Goal: Entertainment & Leisure: Browse casually

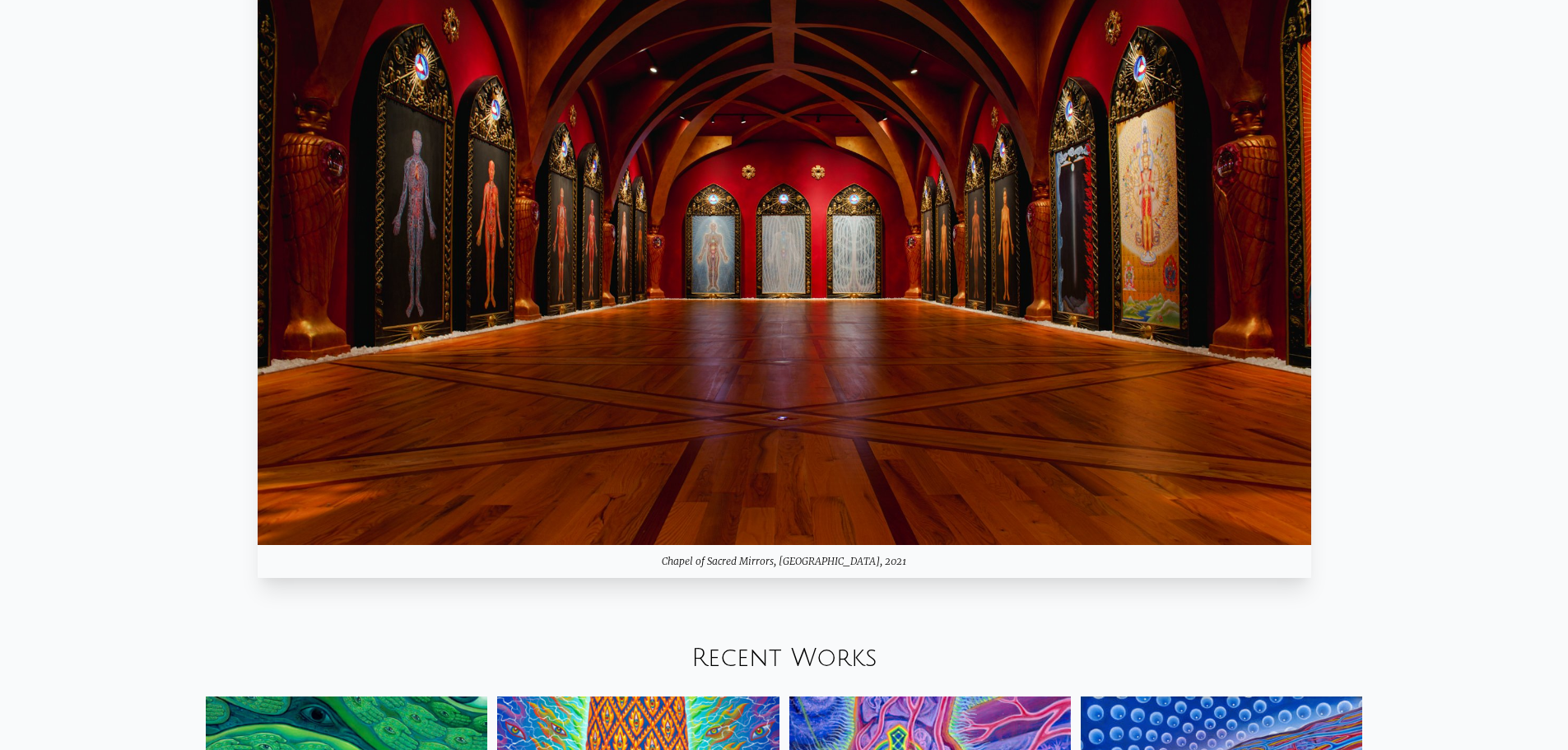
scroll to position [2304, 0]
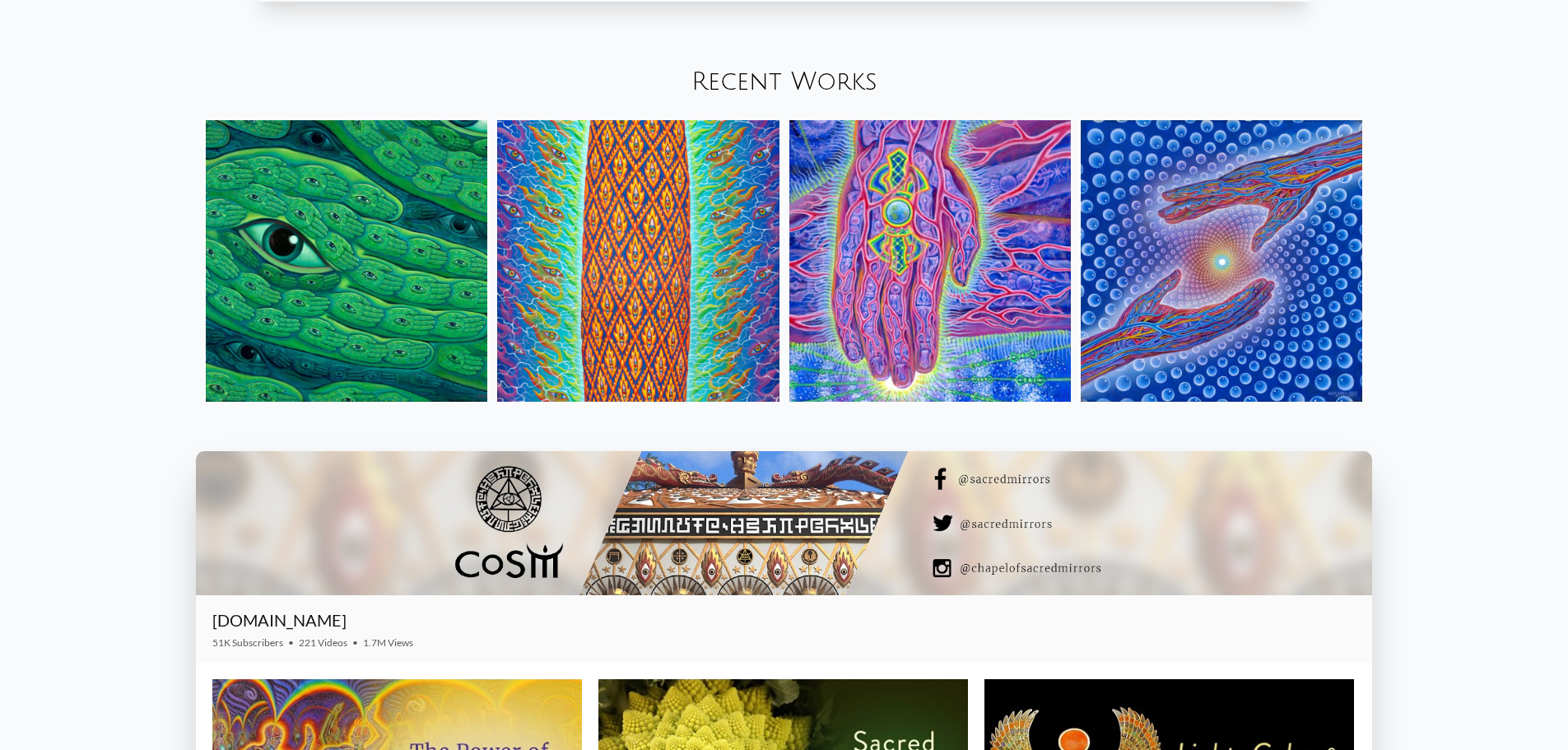
click at [373, 249] on img at bounding box center [347, 261] width 281 height 281
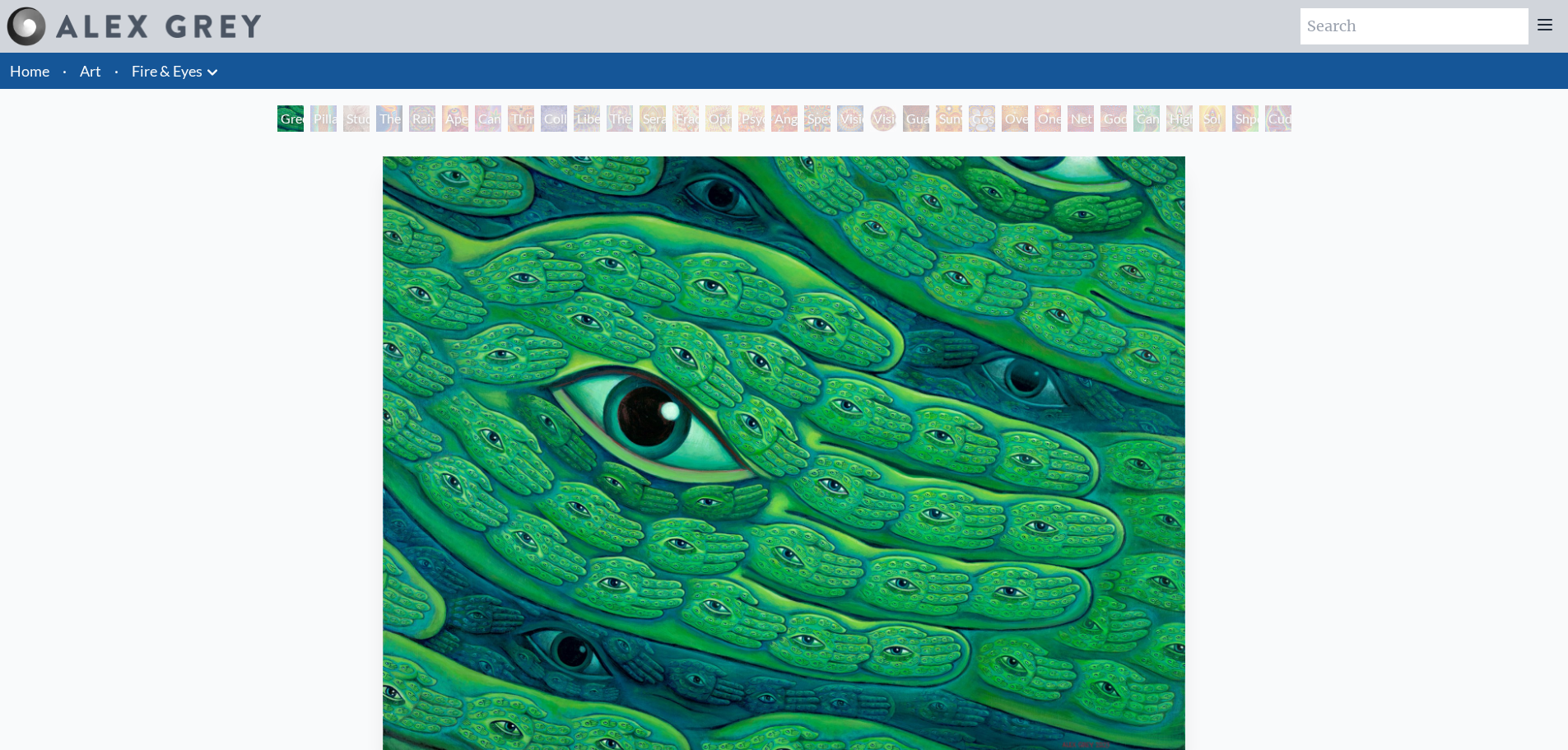
click at [313, 114] on div "Pillar of Awareness" at bounding box center [323, 118] width 26 height 26
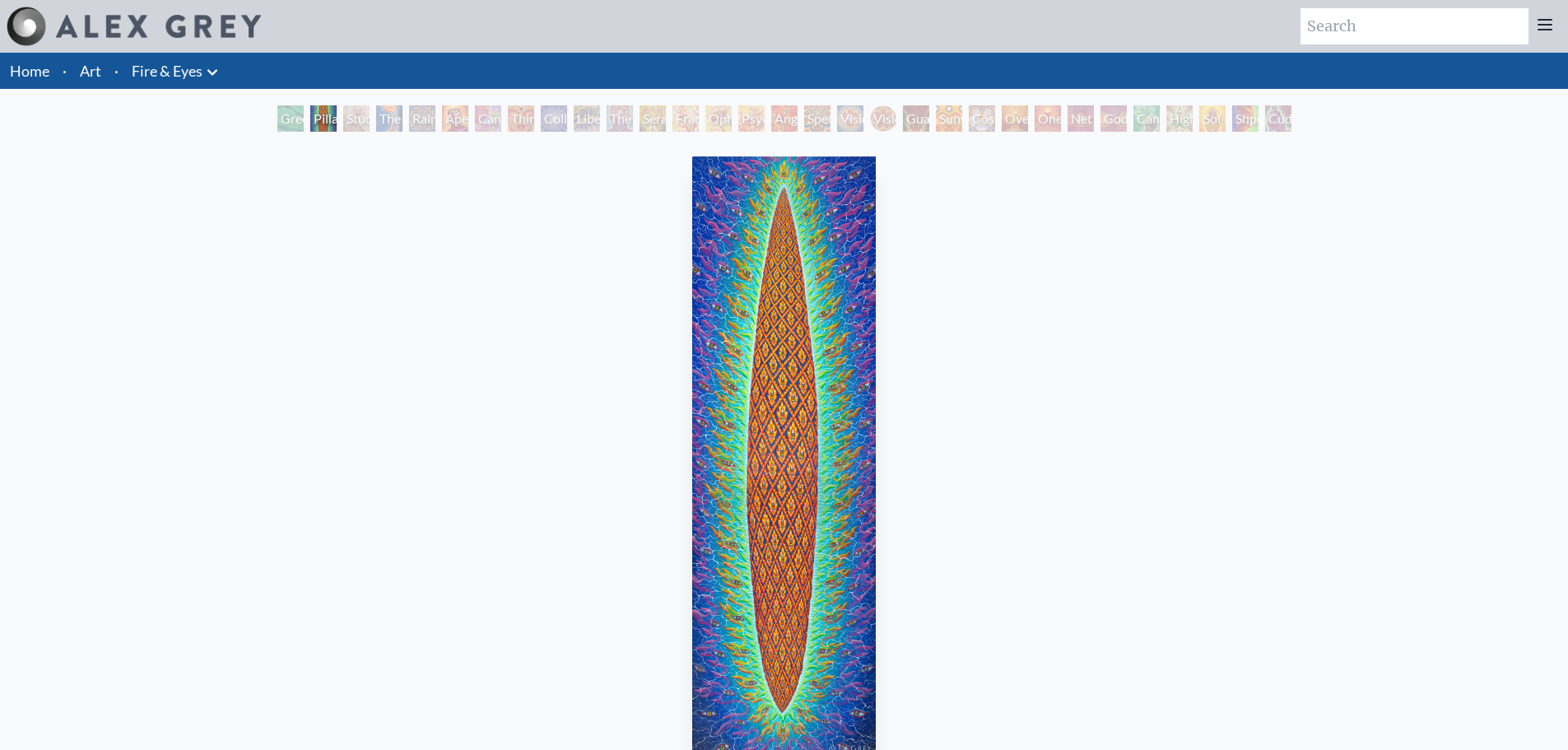
click at [393, 117] on div "The Torch" at bounding box center [388, 118] width 26 height 26
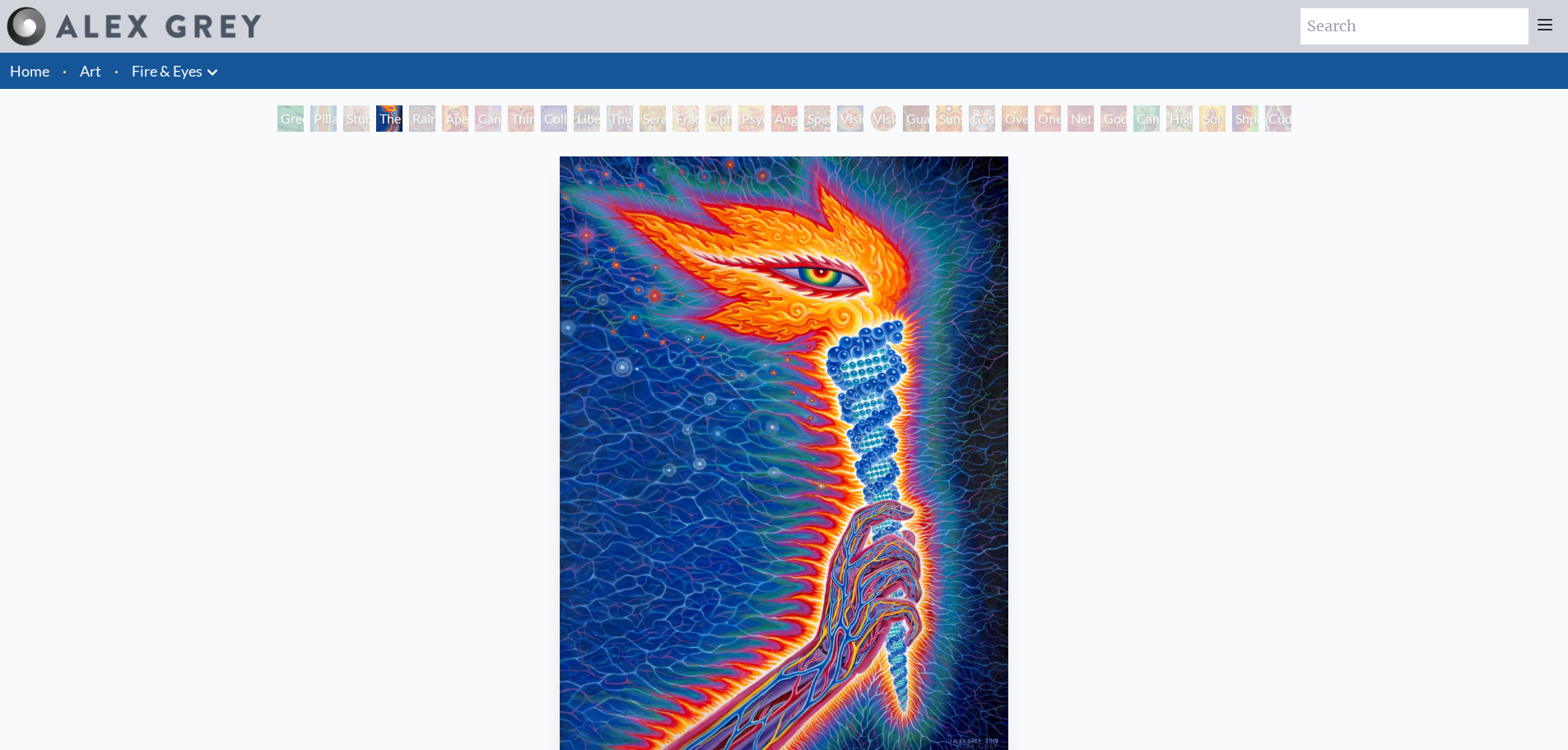
scroll to position [82, 0]
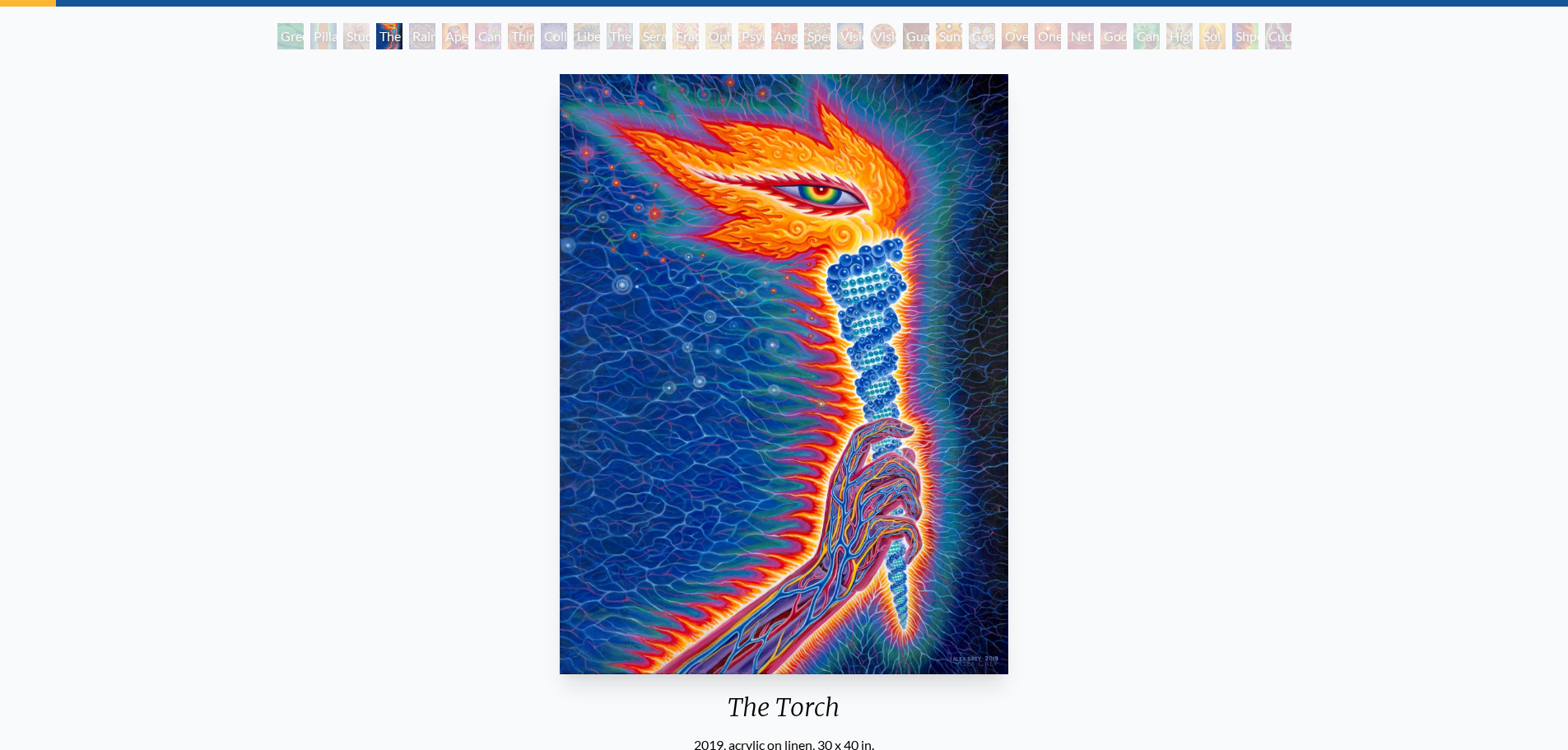
click at [409, 36] on div "Rainbow Eye Ripple" at bounding box center [422, 36] width 26 height 26
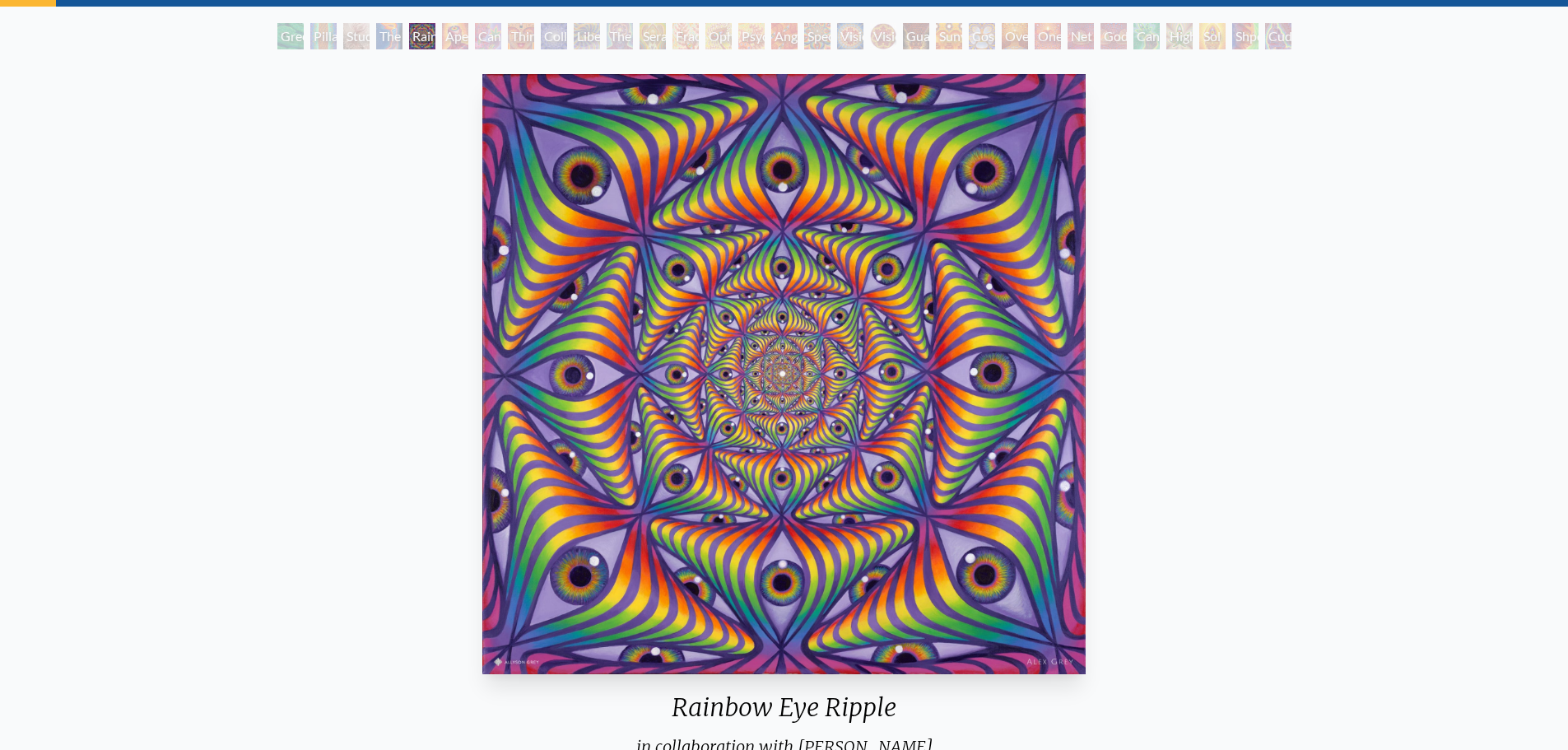
click at [499, 44] on div "Cannabis Sutra" at bounding box center [487, 36] width 26 height 26
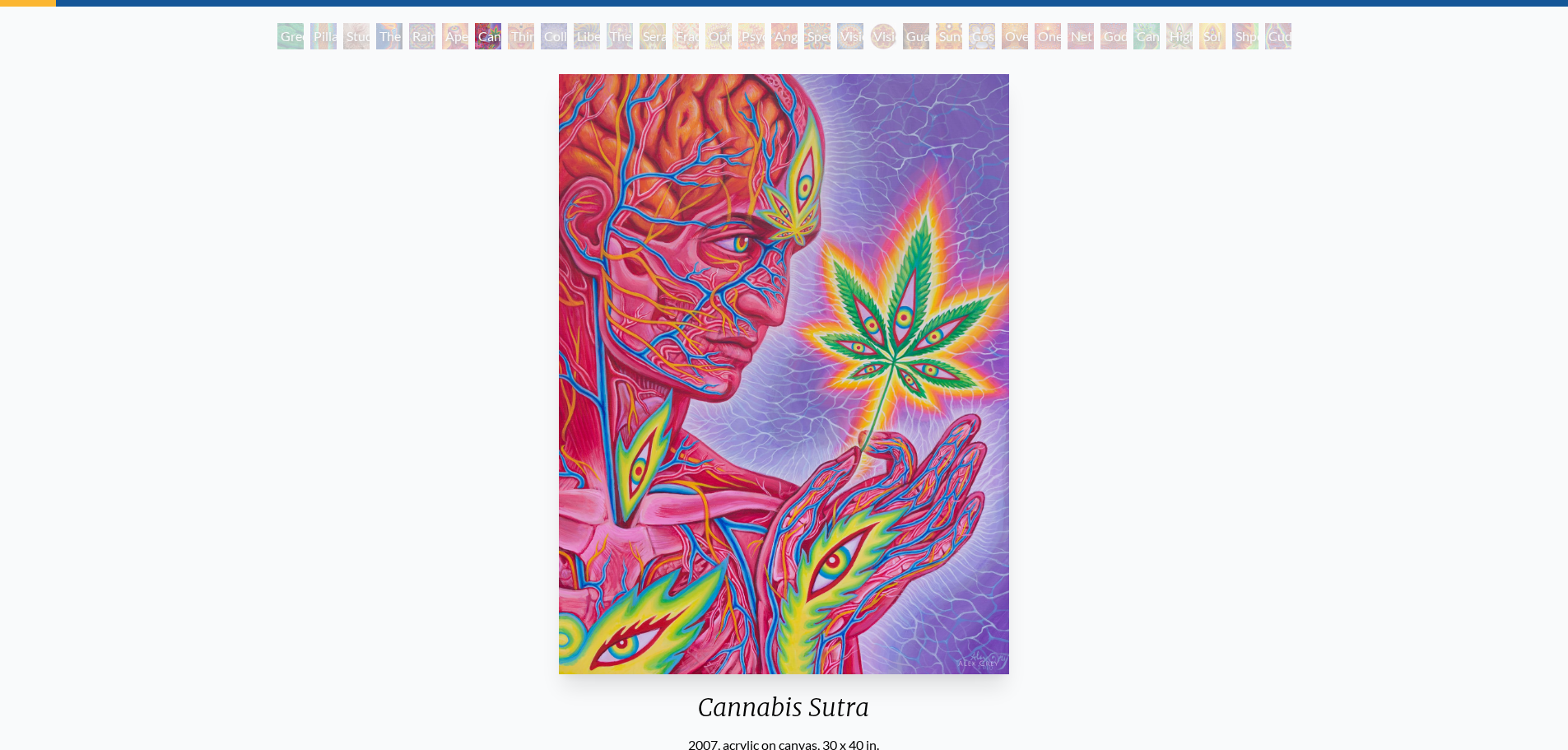
click at [552, 39] on div "Collective Vision" at bounding box center [553, 36] width 26 height 26
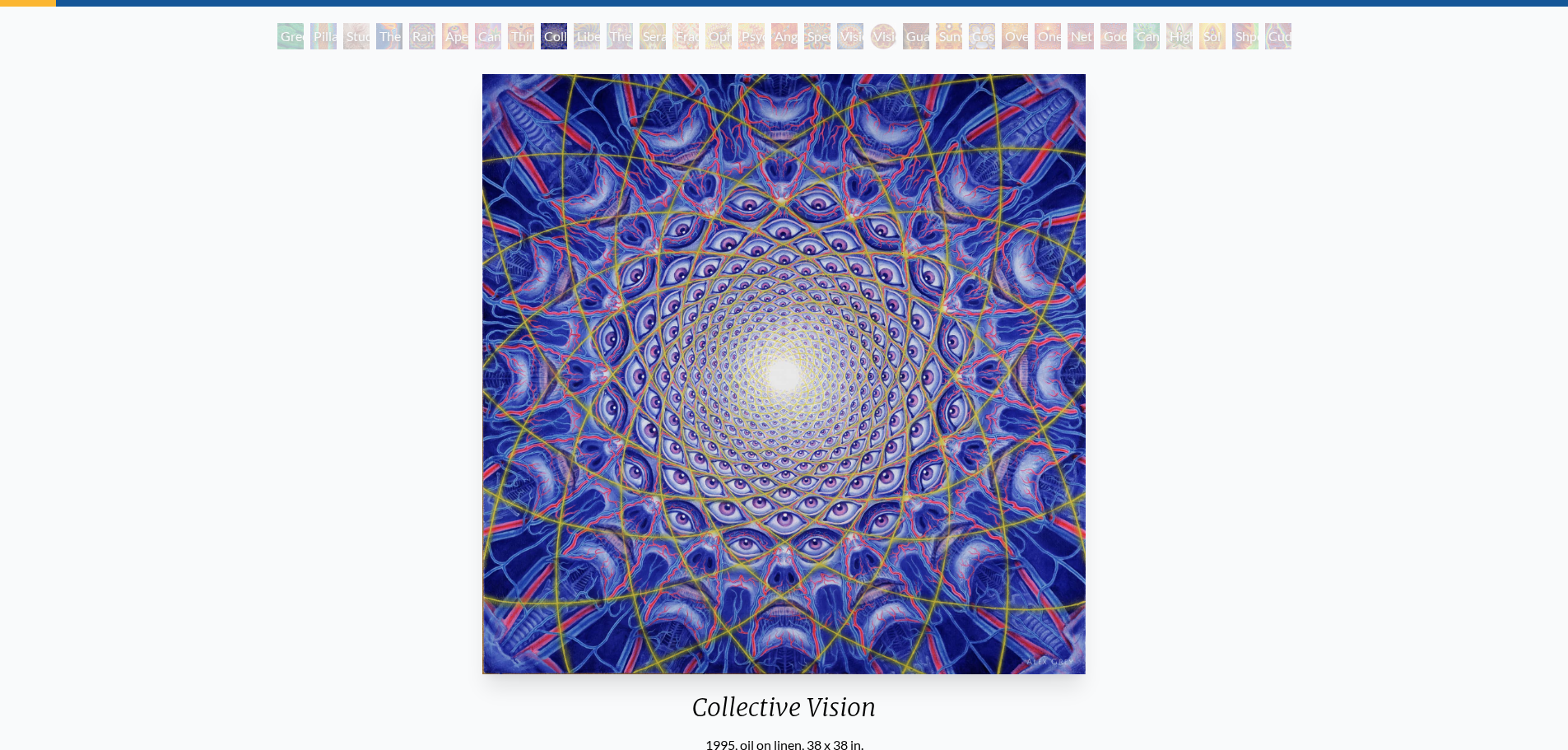
click at [666, 34] on div "Seraphic Transport Docking on the Third Eye" at bounding box center [652, 36] width 26 height 26
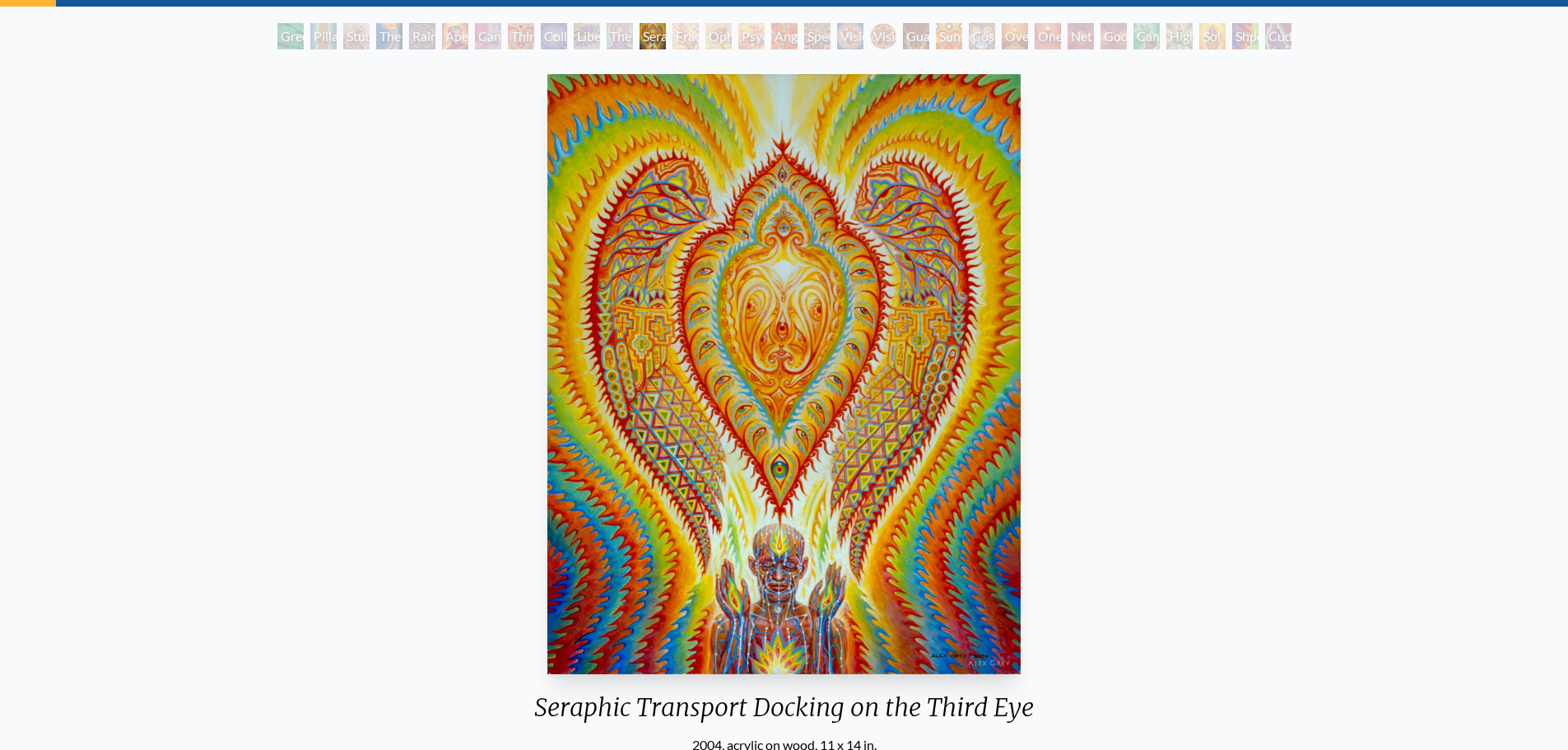
click at [872, 30] on div "Vision Crystal Tondo" at bounding box center [882, 36] width 26 height 26
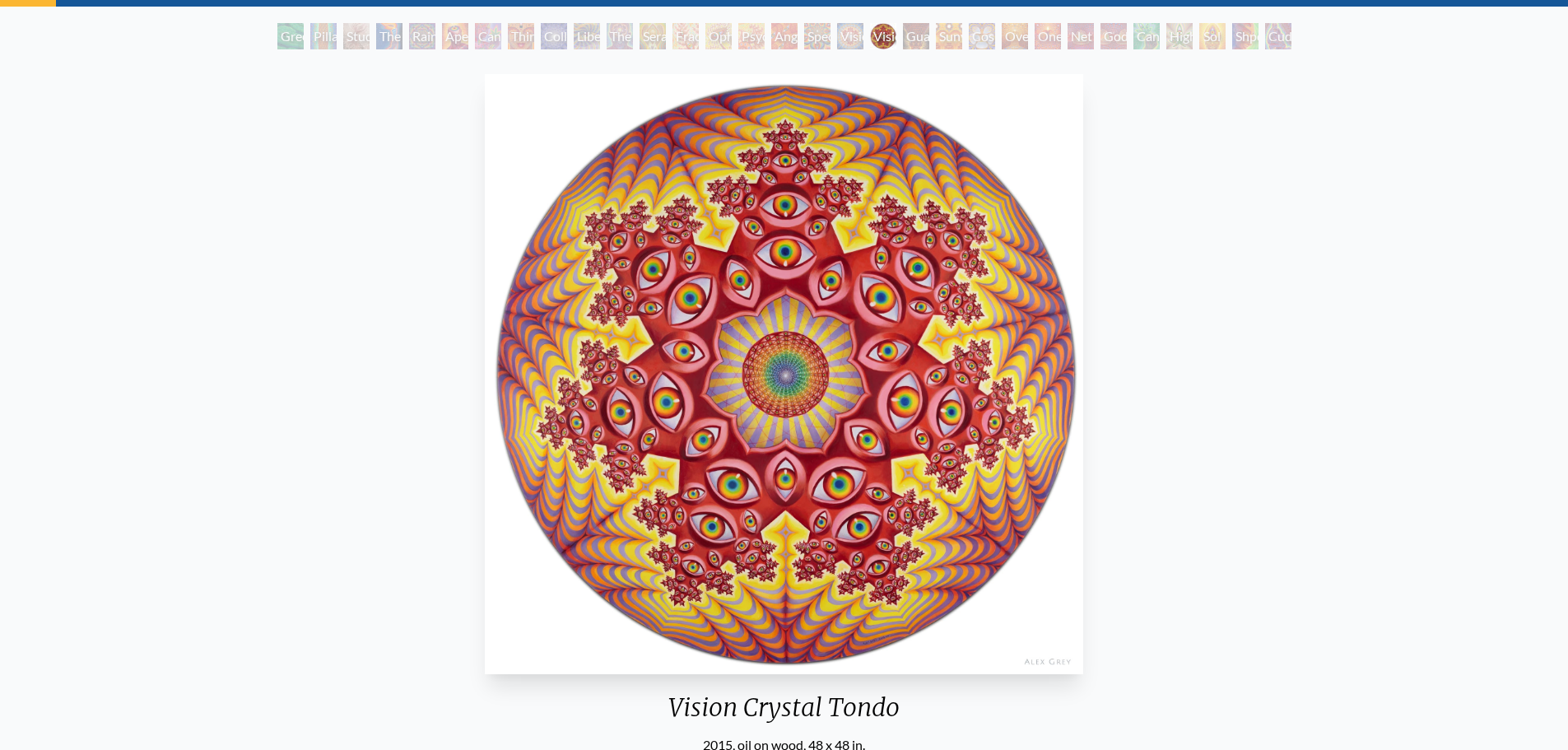
click at [962, 39] on div "Sunyata" at bounding box center [949, 36] width 26 height 26
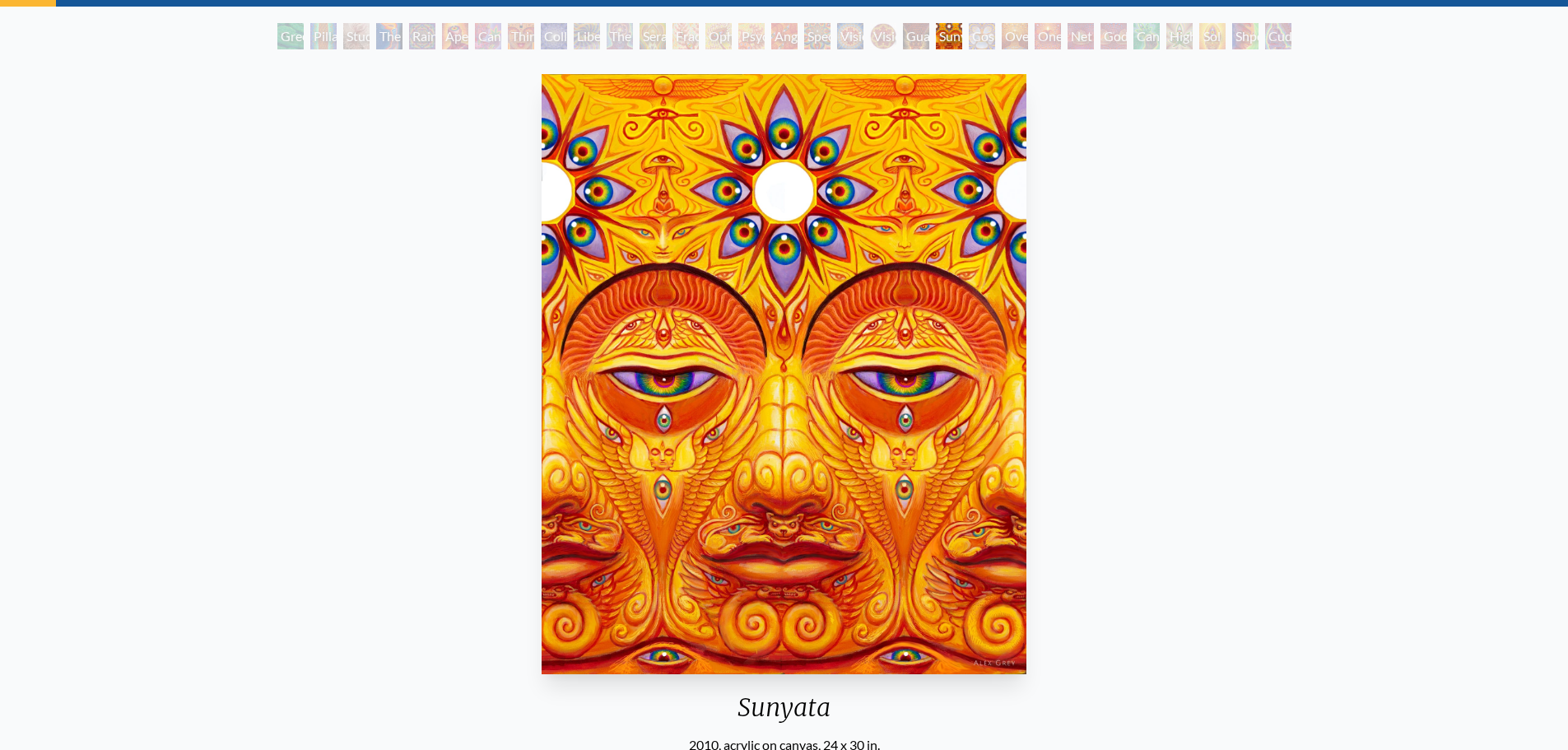
click at [995, 41] on div "Cosmic Elf" at bounding box center [981, 36] width 26 height 26
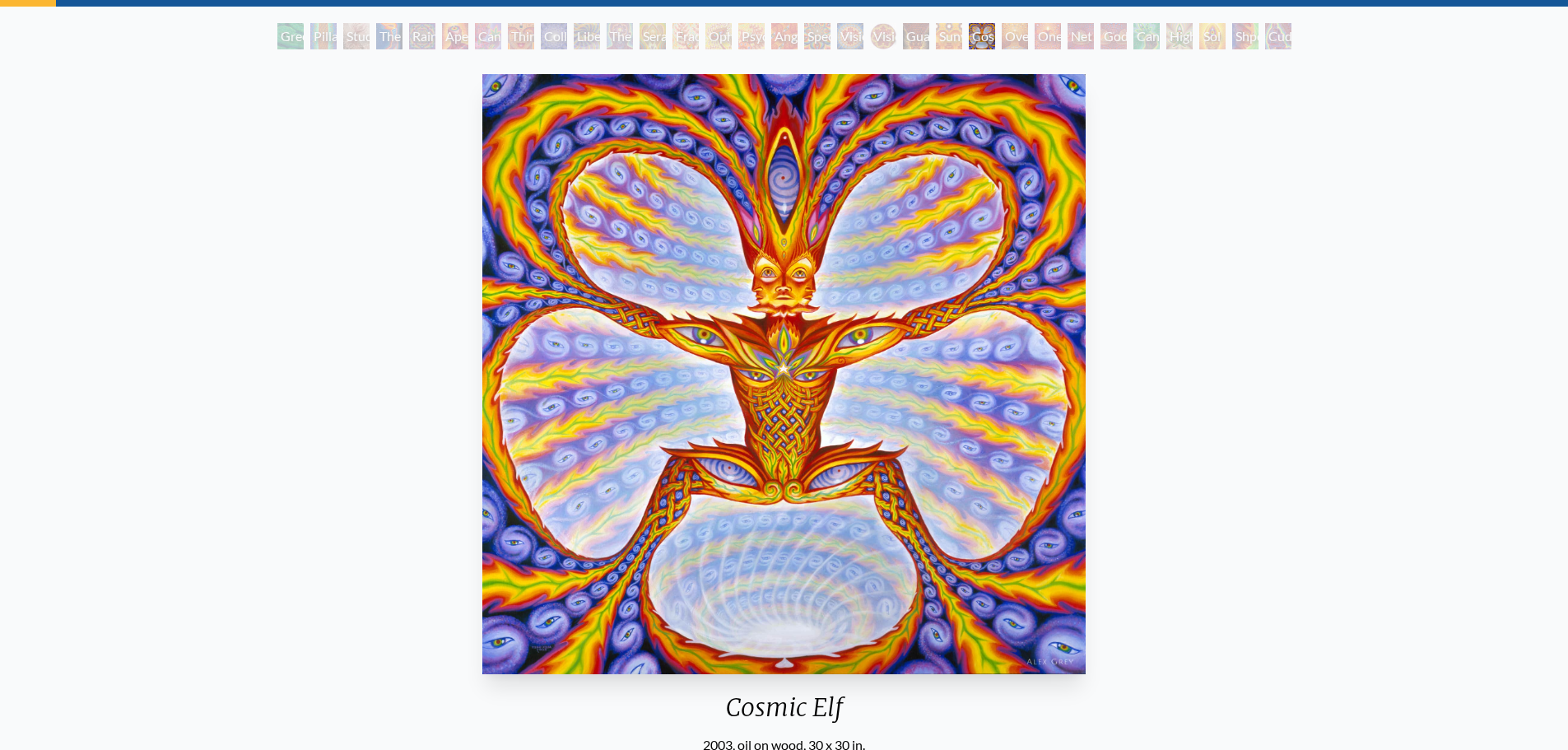
click at [1027, 42] on div "Oversoul" at bounding box center [1014, 36] width 26 height 26
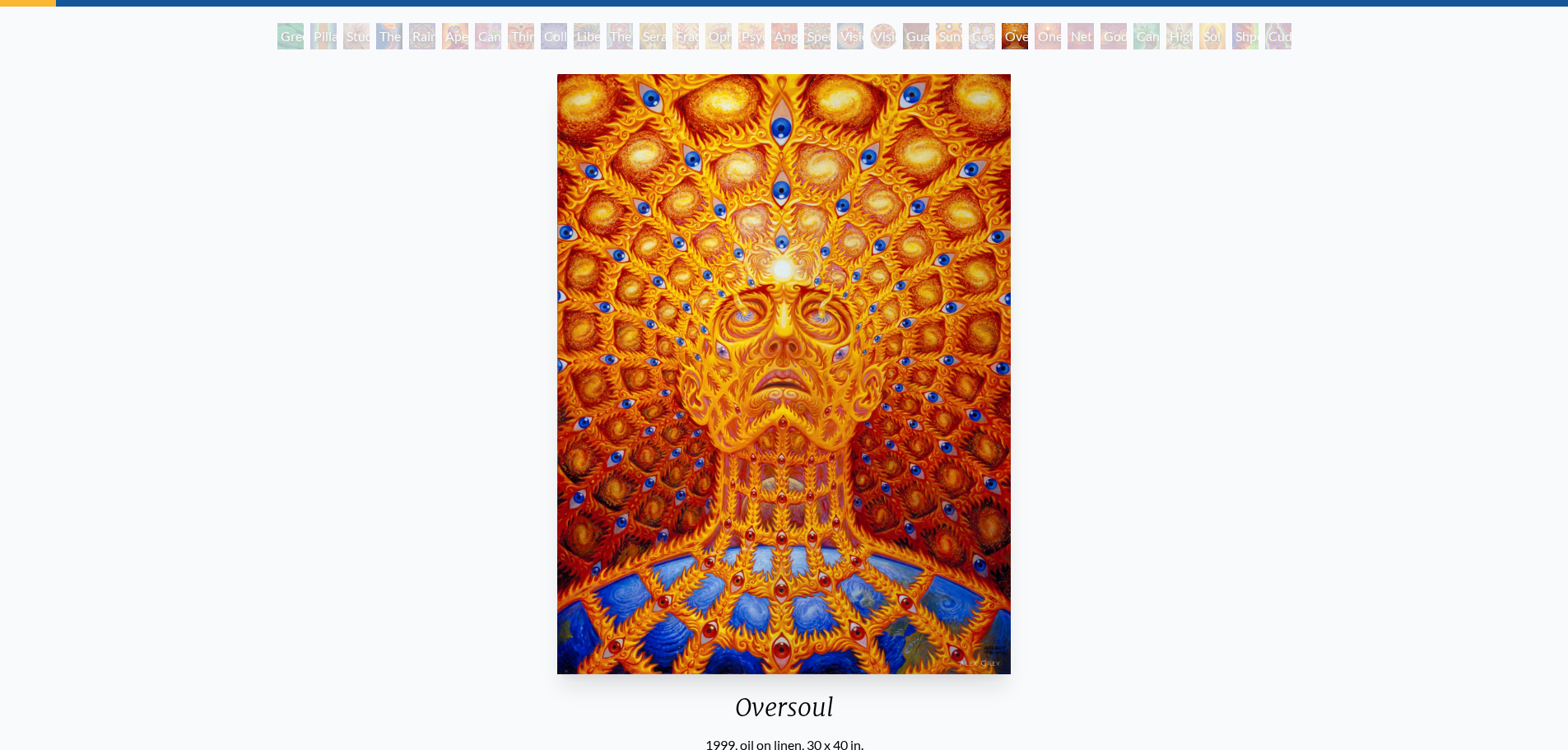
click at [1061, 43] on div "One" at bounding box center [1047, 36] width 26 height 26
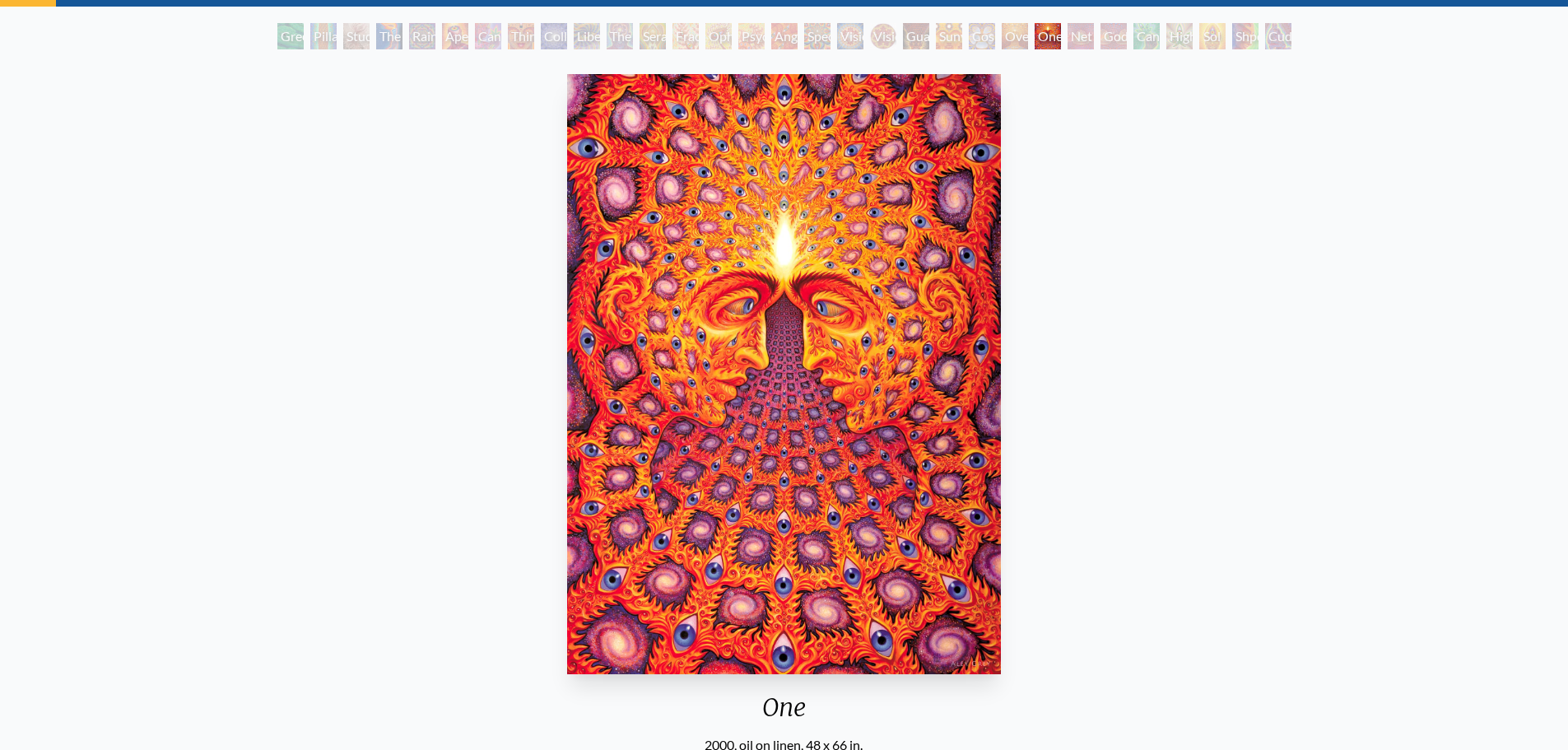
click at [1081, 42] on div "Net of Being" at bounding box center [1080, 36] width 26 height 26
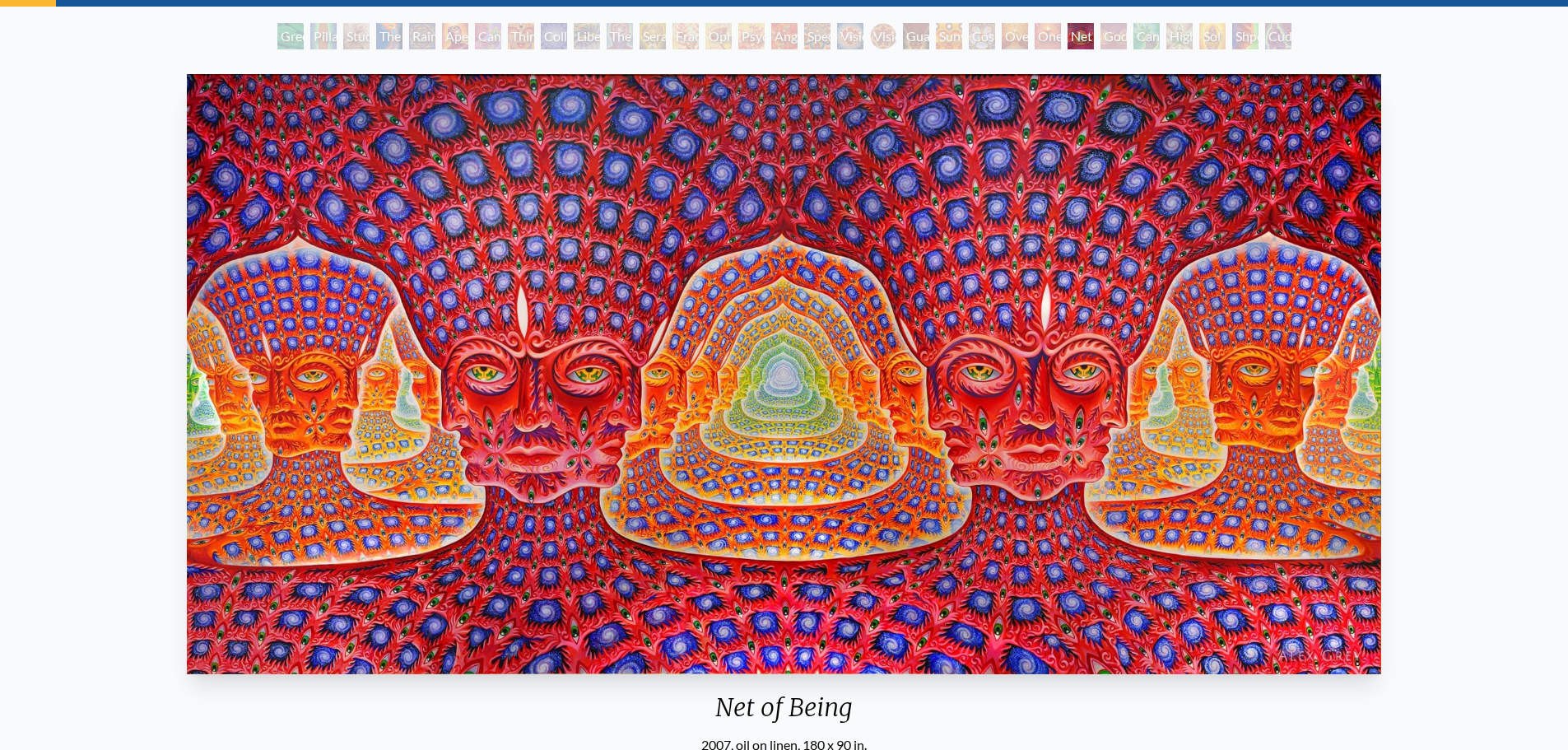
click at [1126, 29] on div "Godself" at bounding box center [1113, 36] width 26 height 26
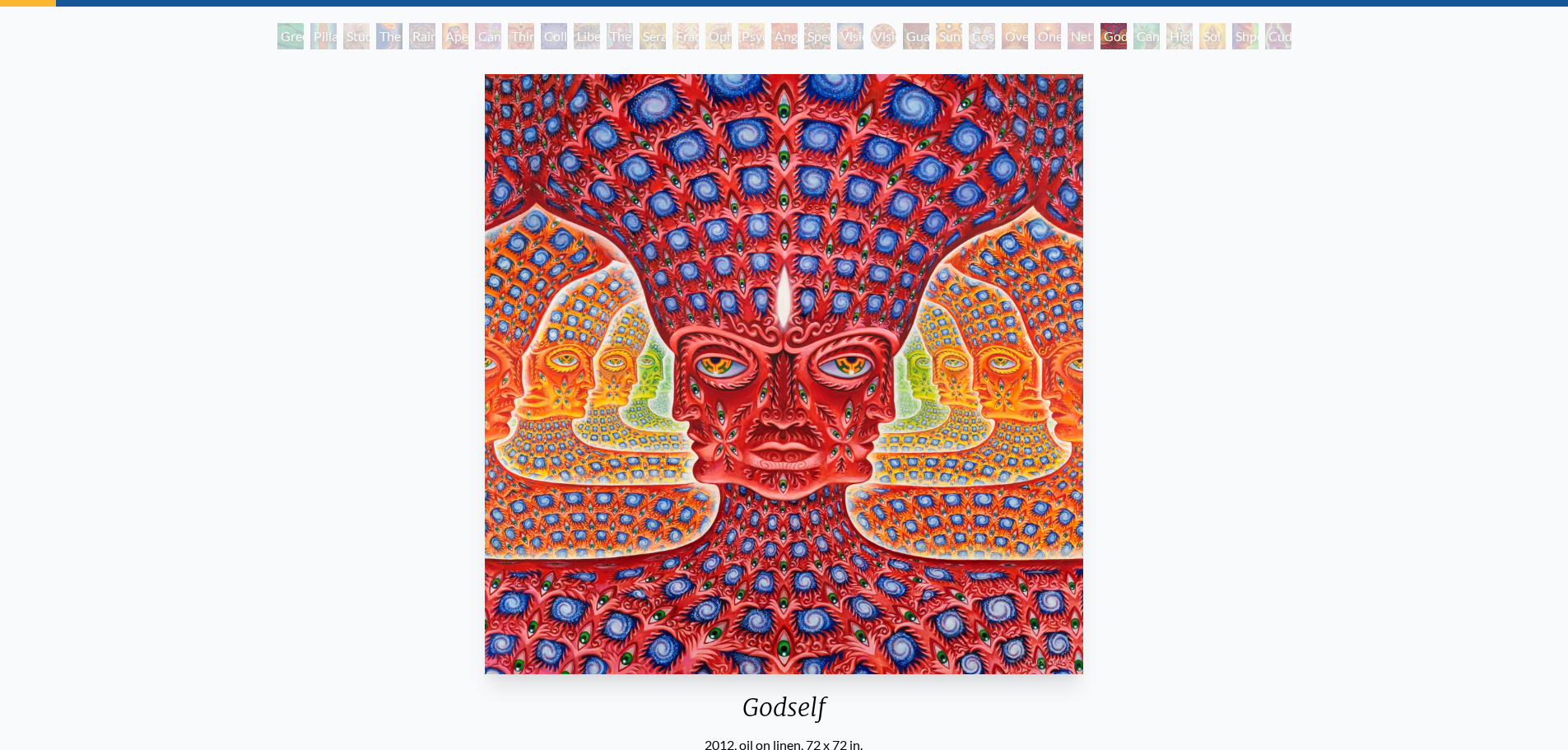
click at [1152, 30] on div "Cannafist" at bounding box center [1146, 36] width 26 height 26
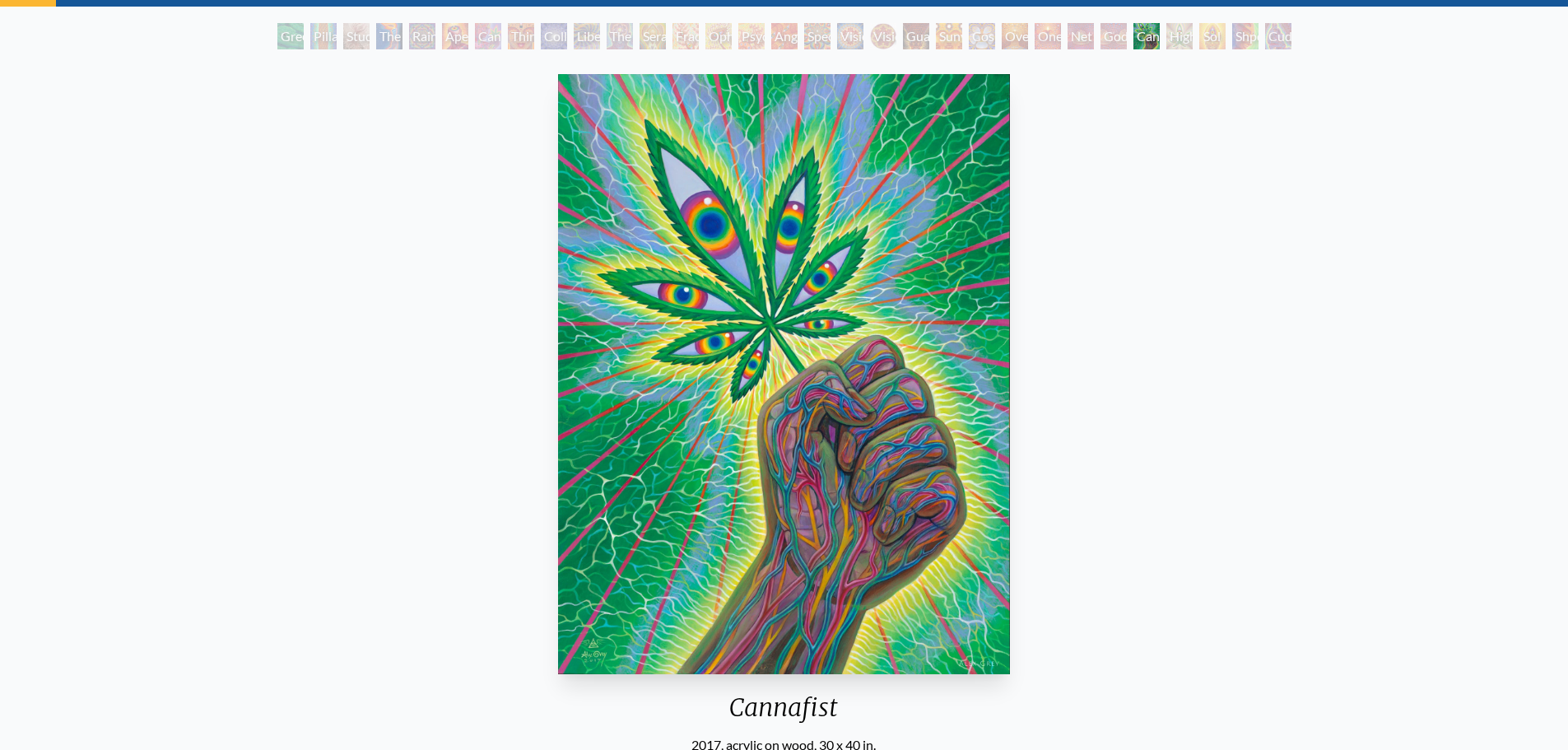
click at [1191, 33] on div "Higher Vision" at bounding box center [1179, 36] width 26 height 26
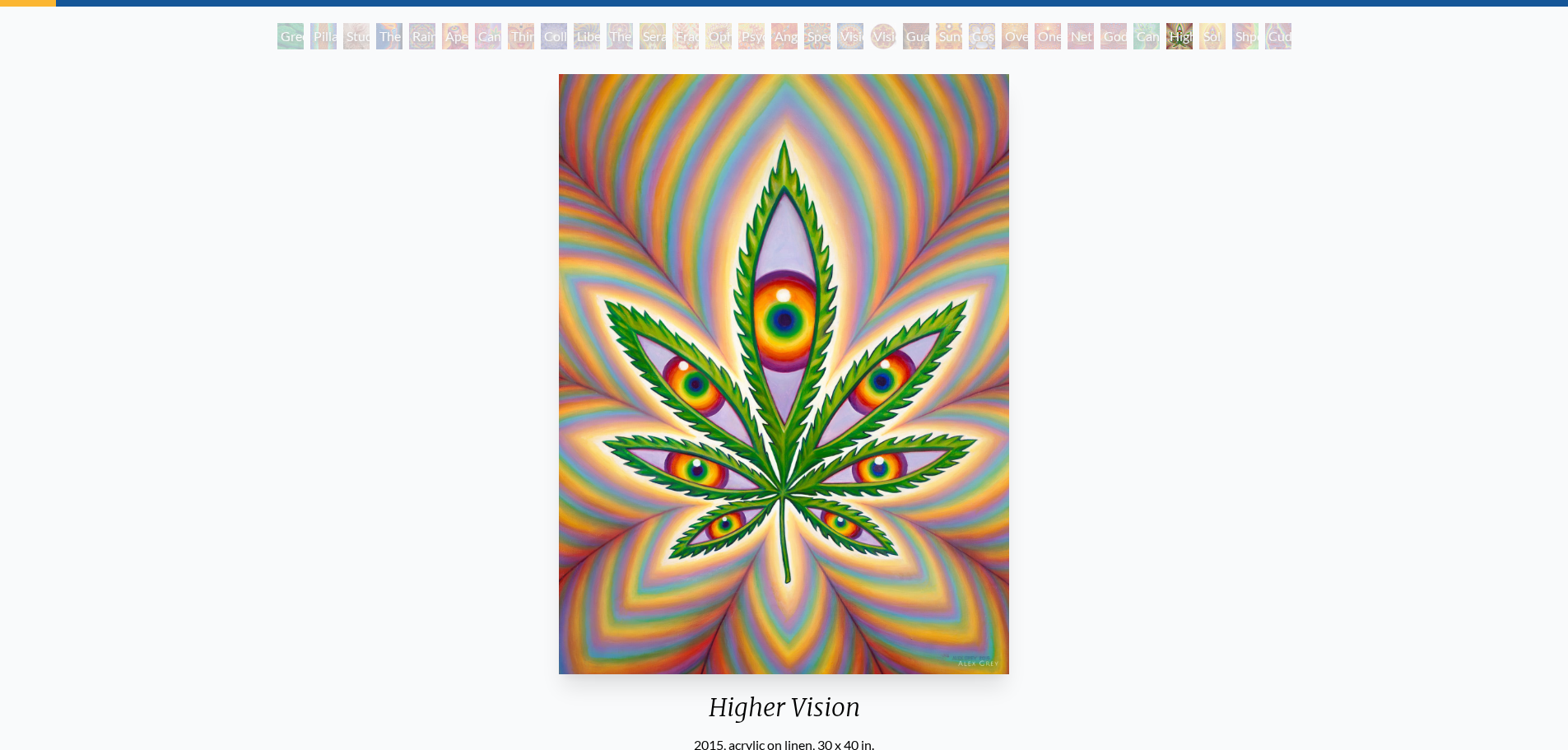
click at [1234, 33] on div "Shpongled" at bounding box center [1245, 36] width 26 height 26
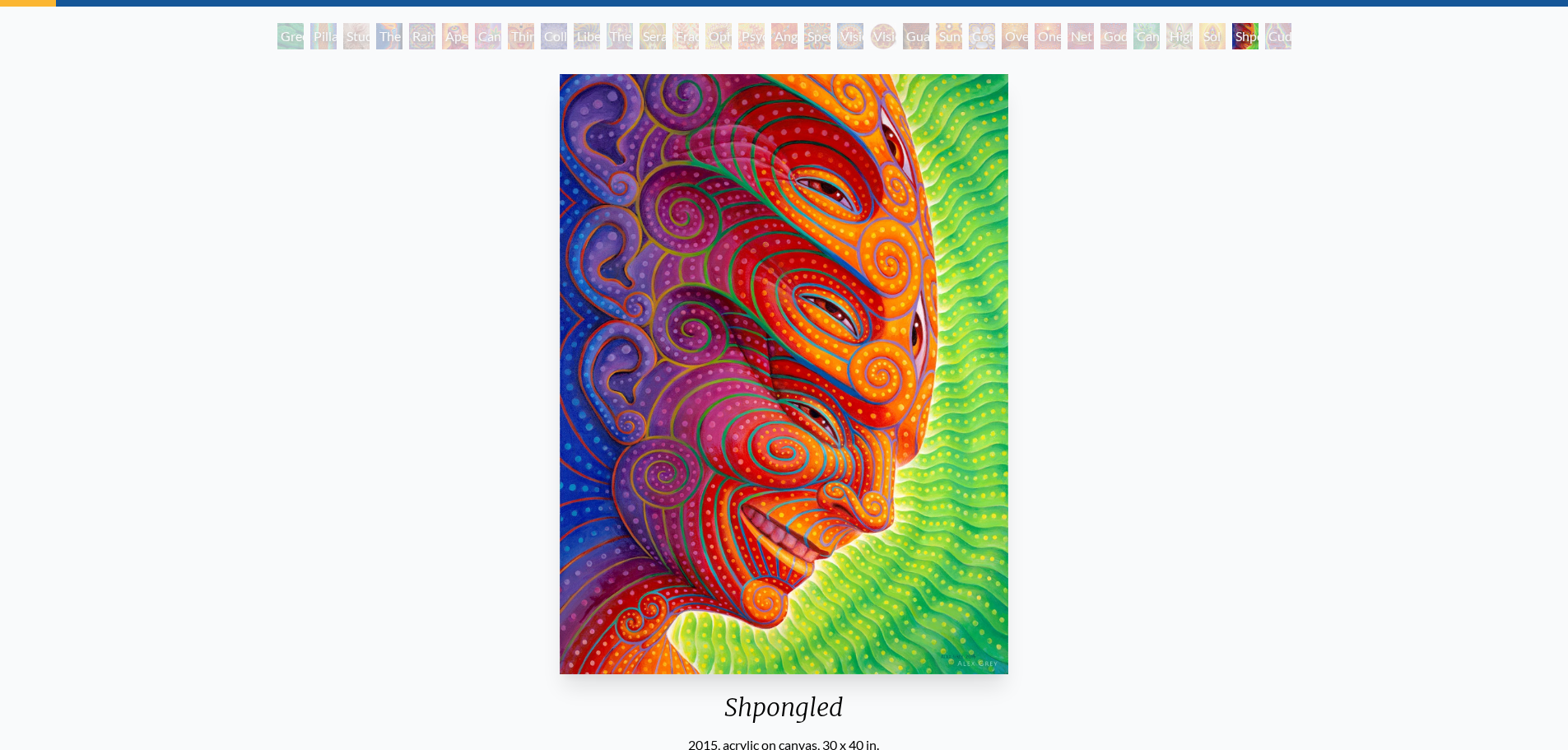
click at [1290, 37] on div "Cuddle" at bounding box center [1278, 36] width 26 height 26
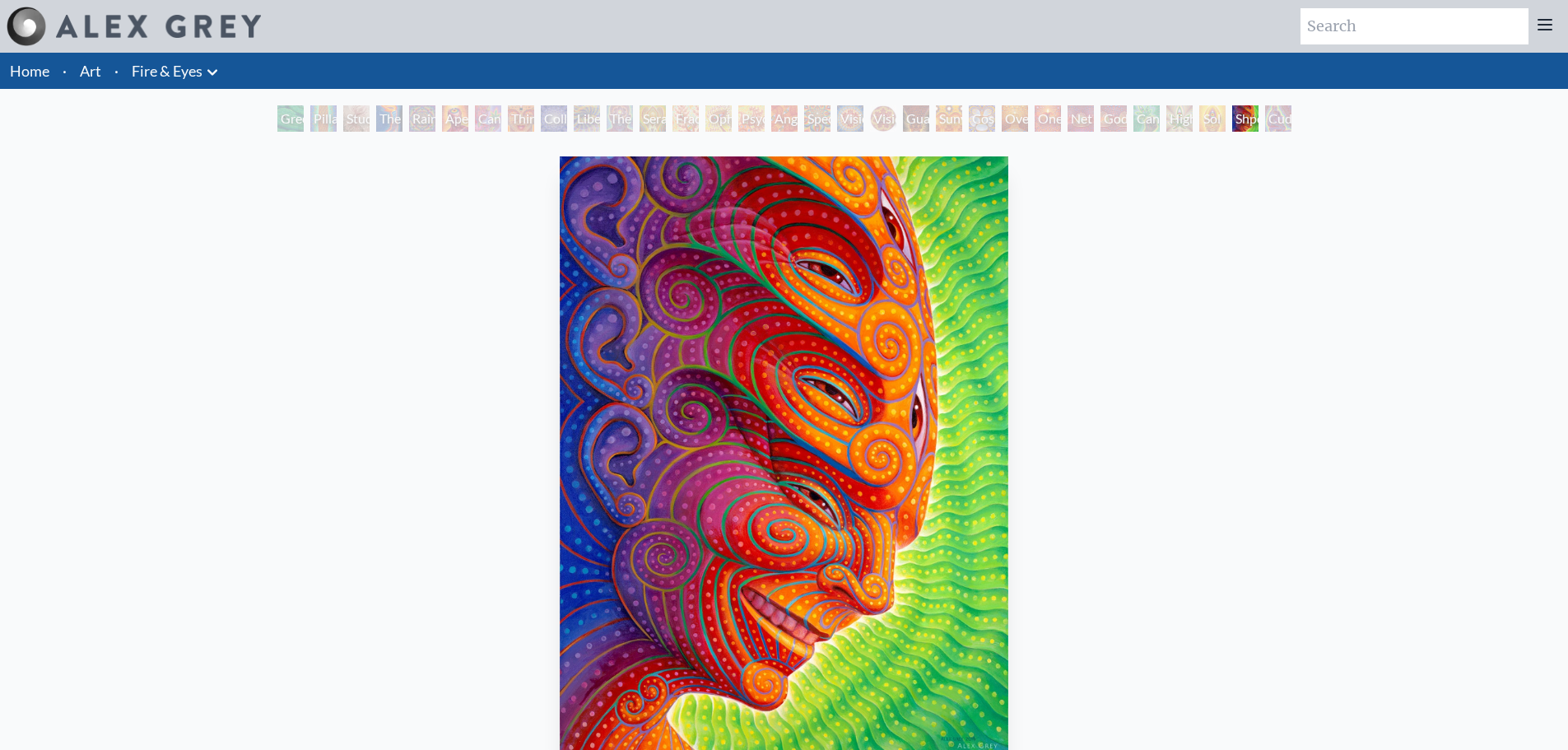
click at [82, 84] on li "Art" at bounding box center [90, 70] width 34 height 36
click at [85, 67] on link "Art" at bounding box center [90, 71] width 22 height 23
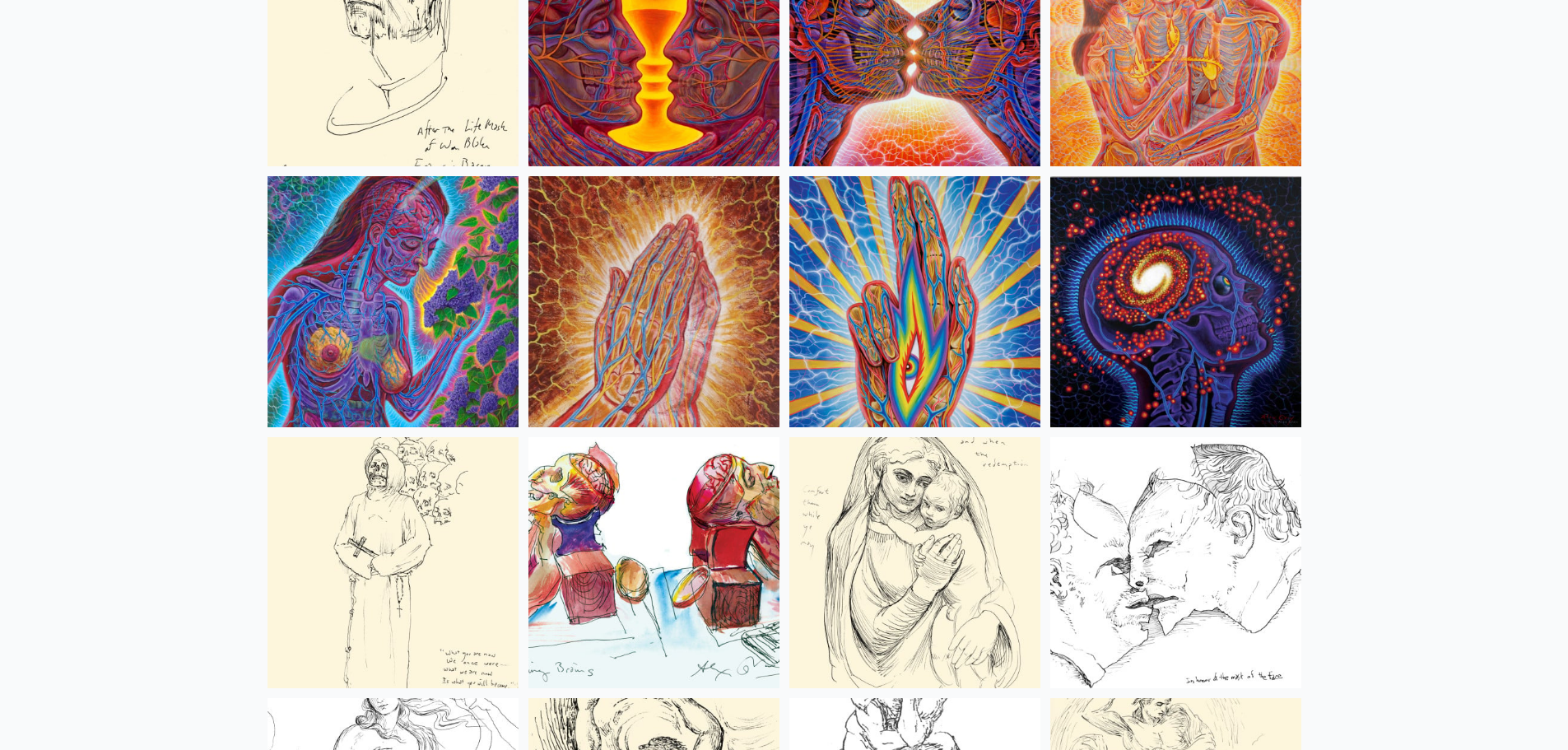
scroll to position [5843, 0]
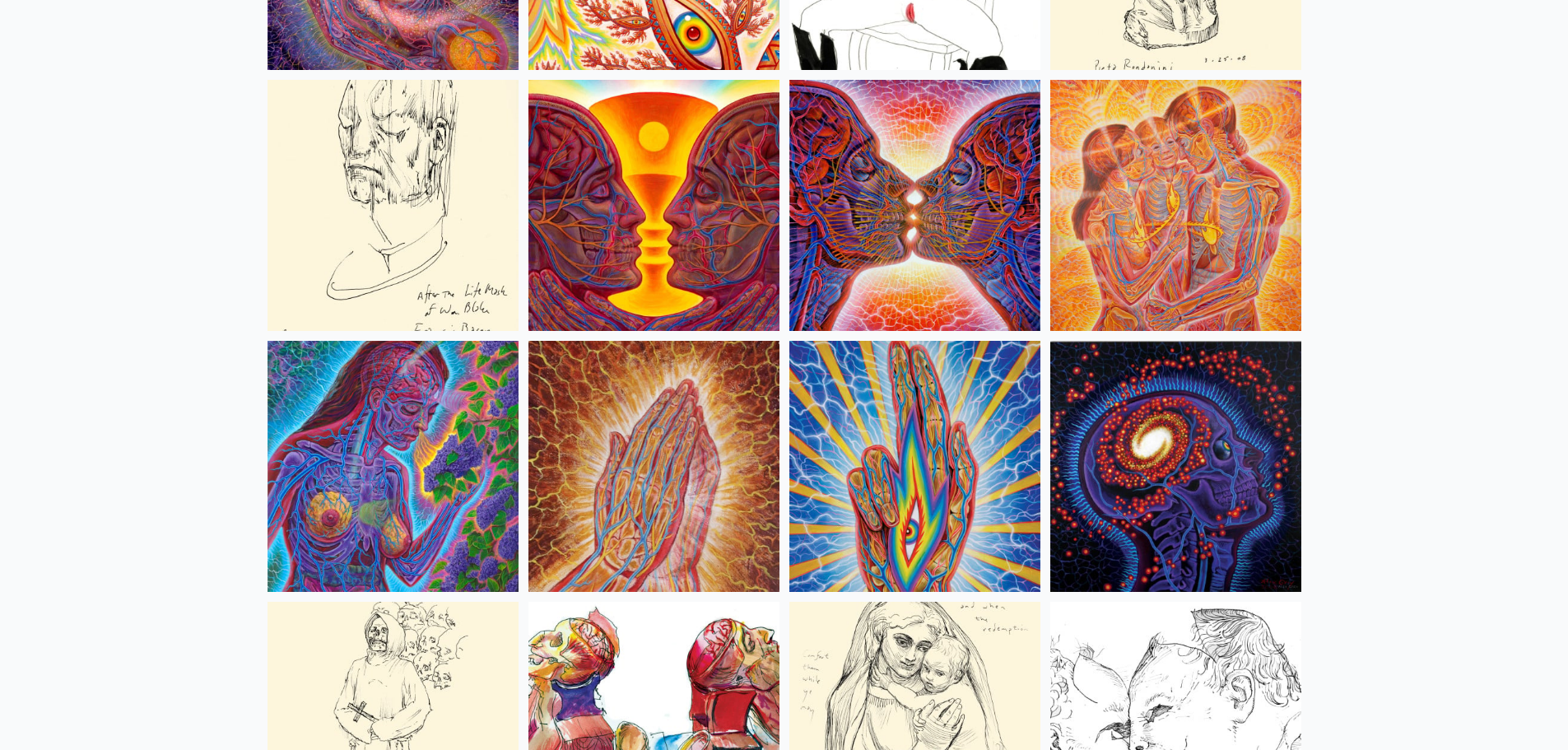
click at [883, 164] on img at bounding box center [915, 205] width 251 height 251
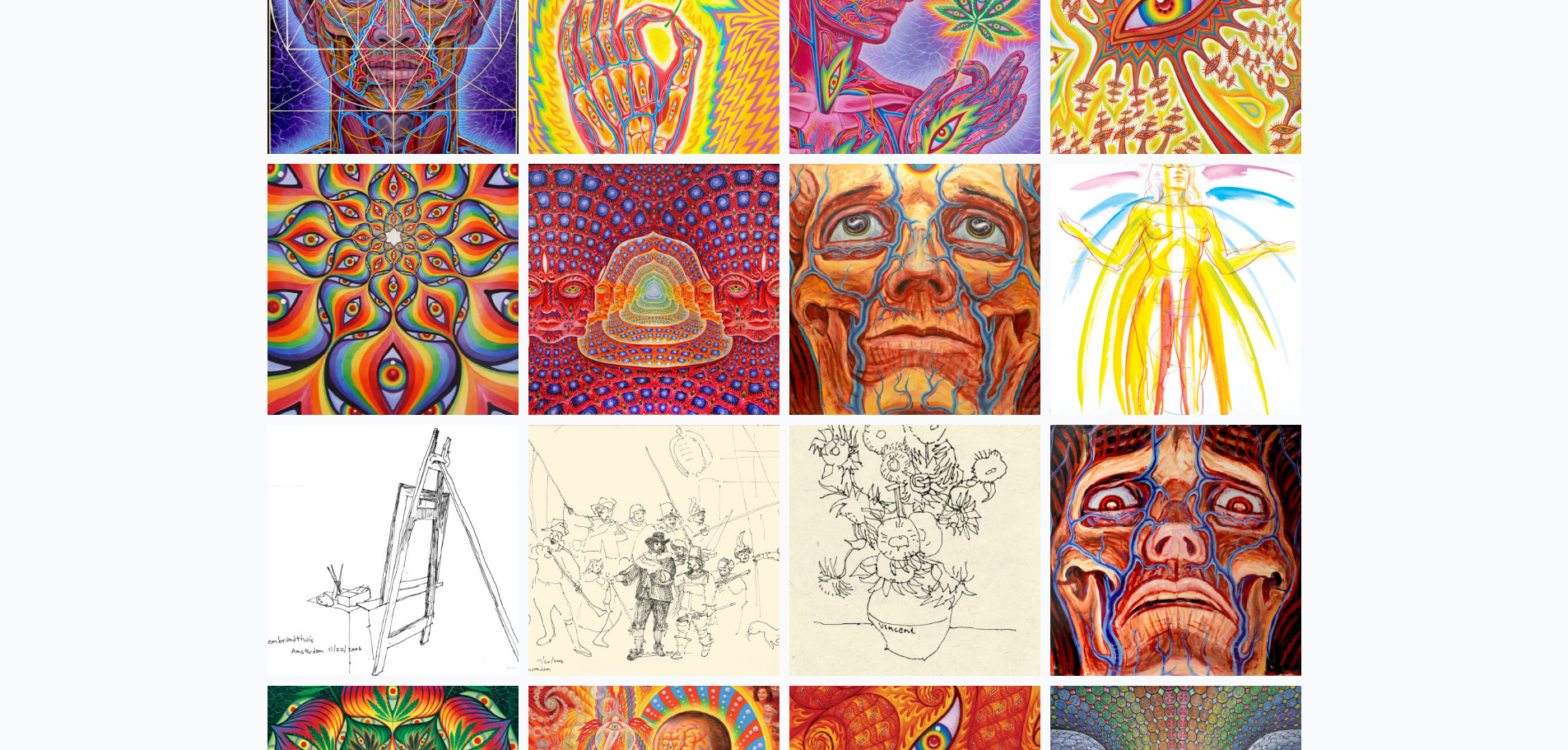
scroll to position [7405, 0]
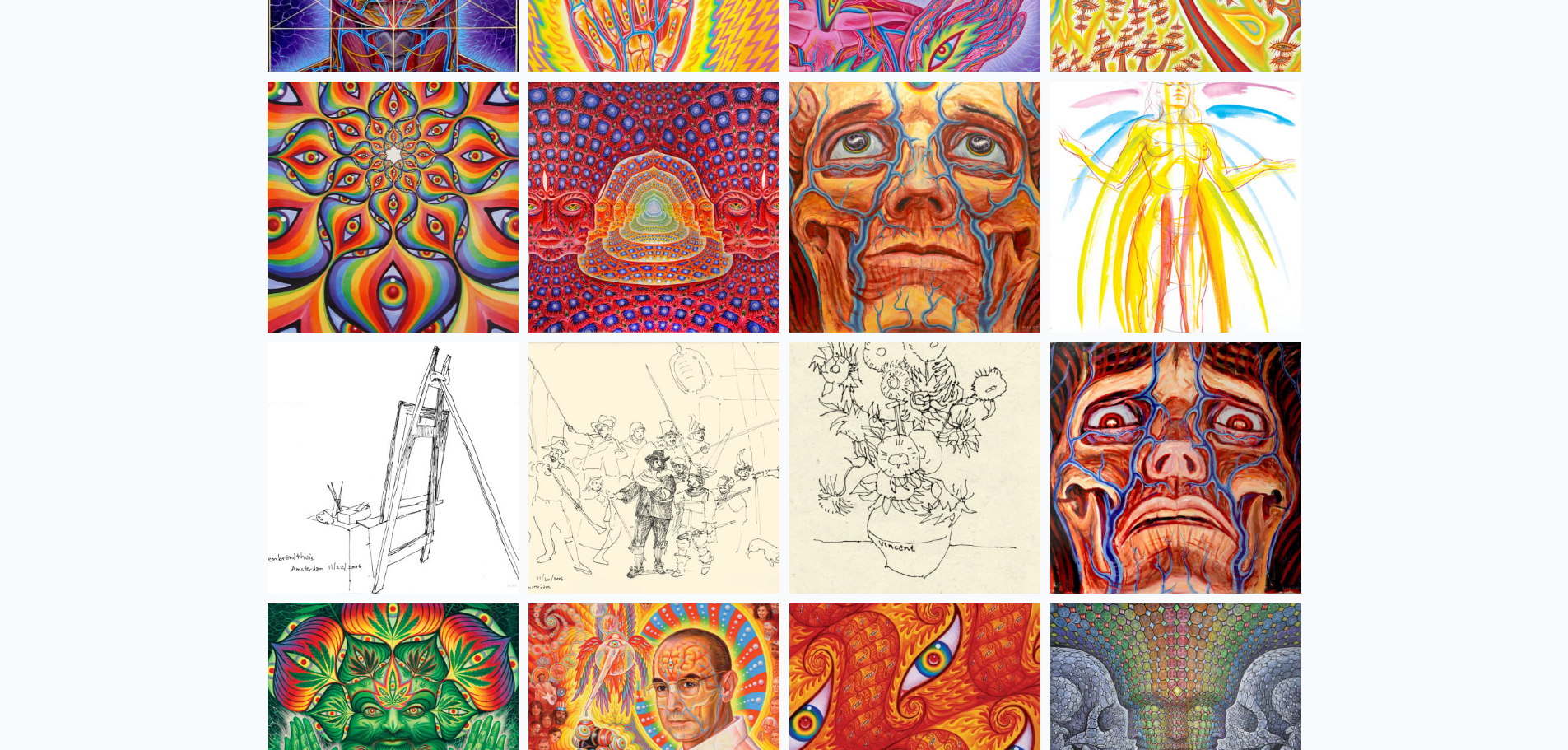
click at [660, 199] on img at bounding box center [654, 207] width 251 height 251
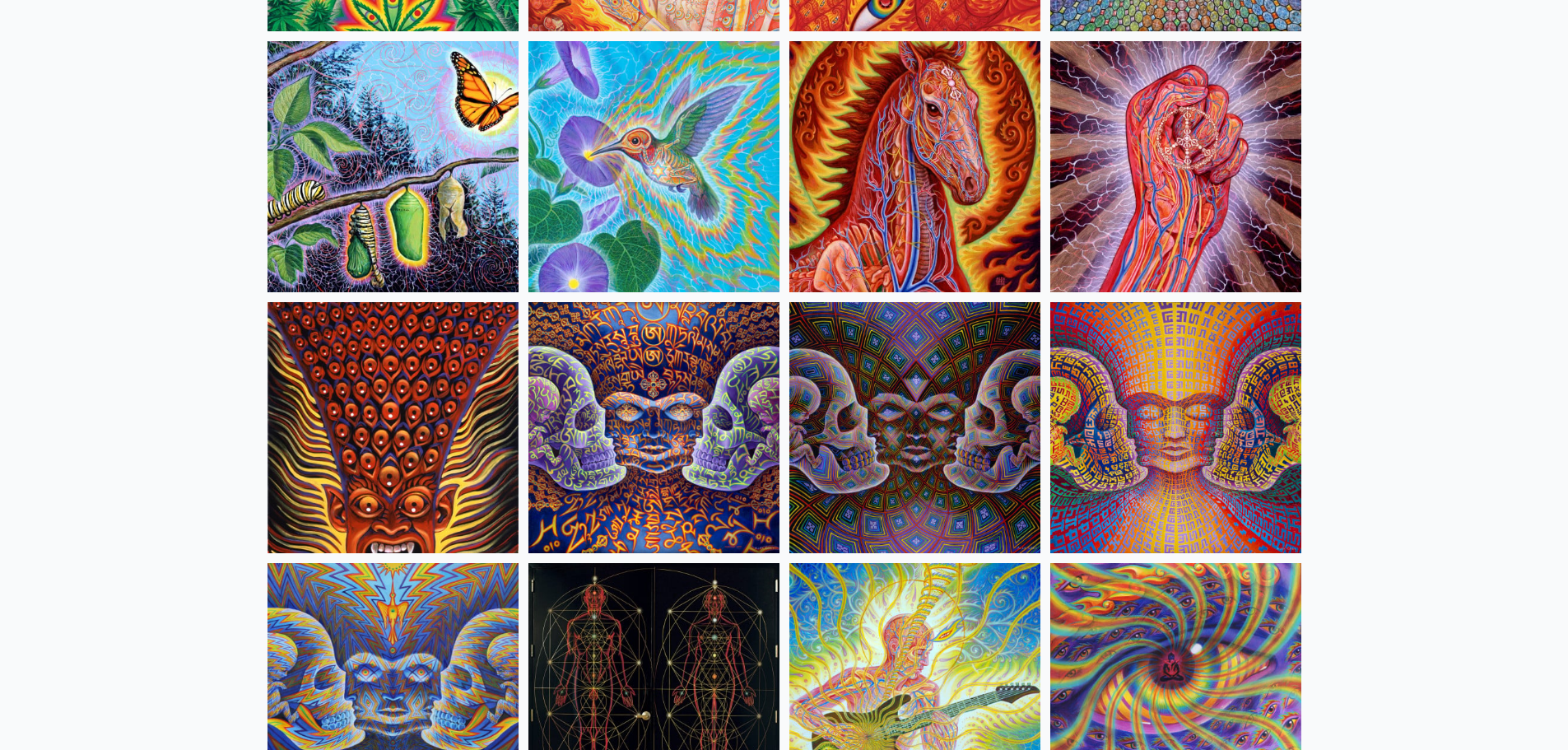
scroll to position [8393, 0]
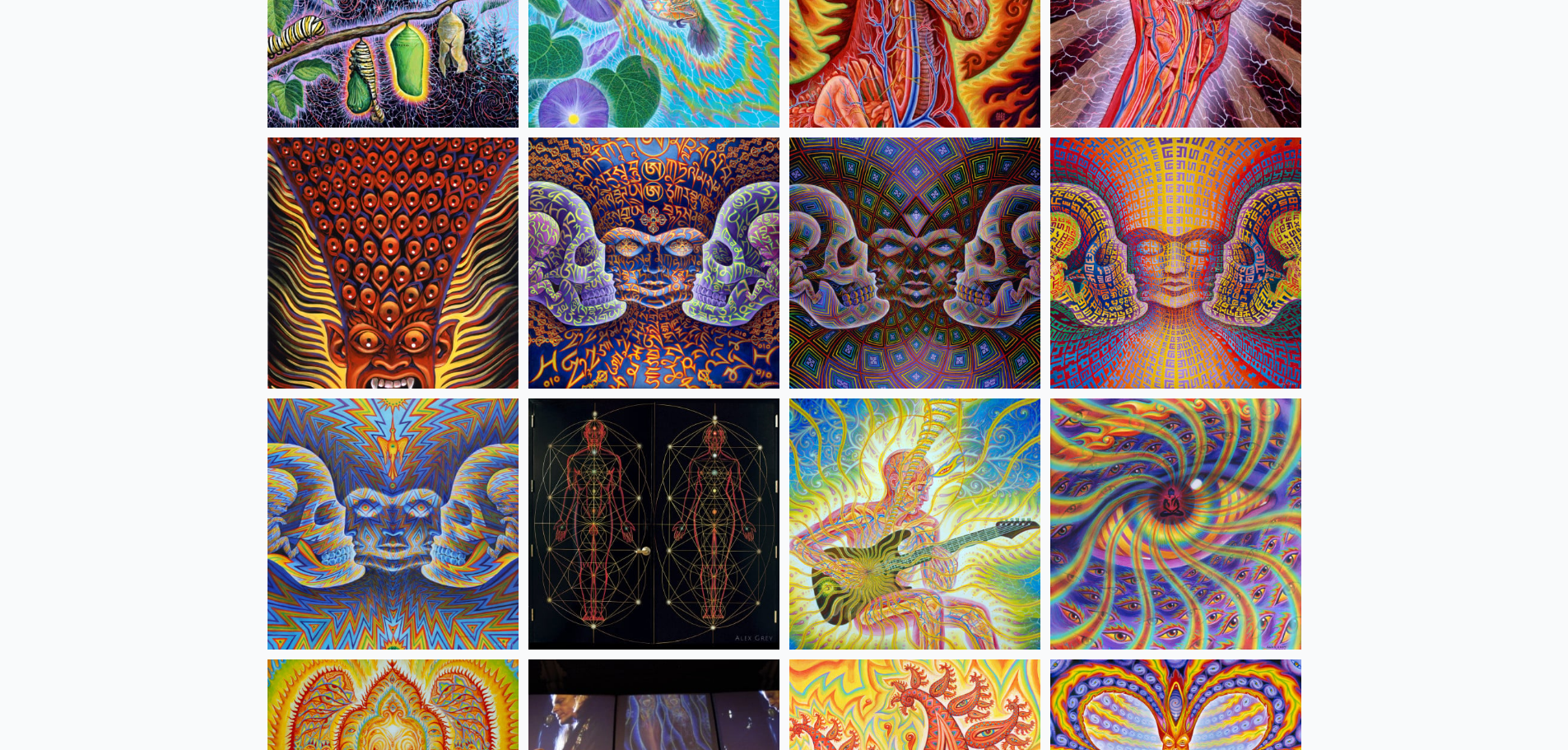
click at [424, 442] on img at bounding box center [393, 524] width 251 height 251
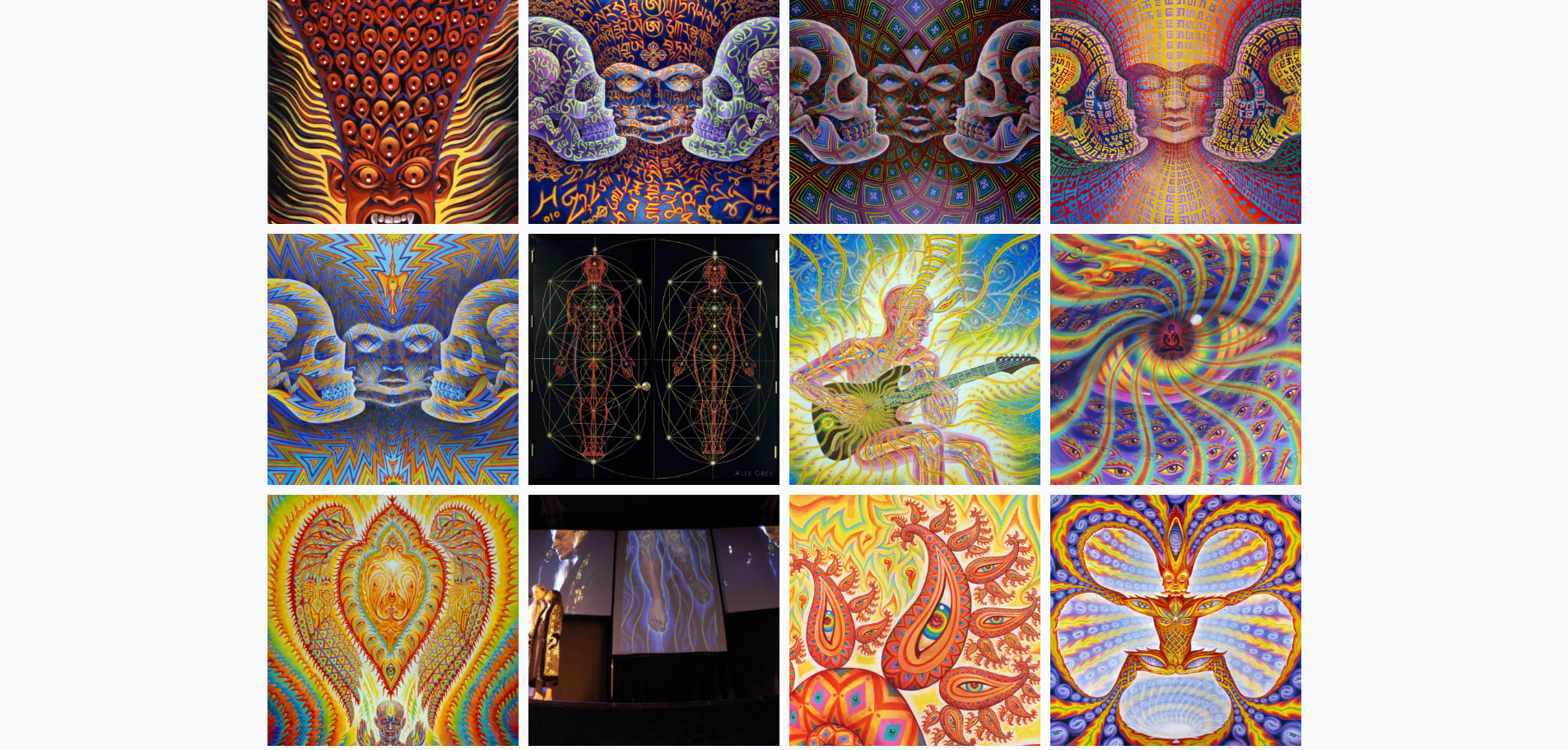
scroll to position [8640, 0]
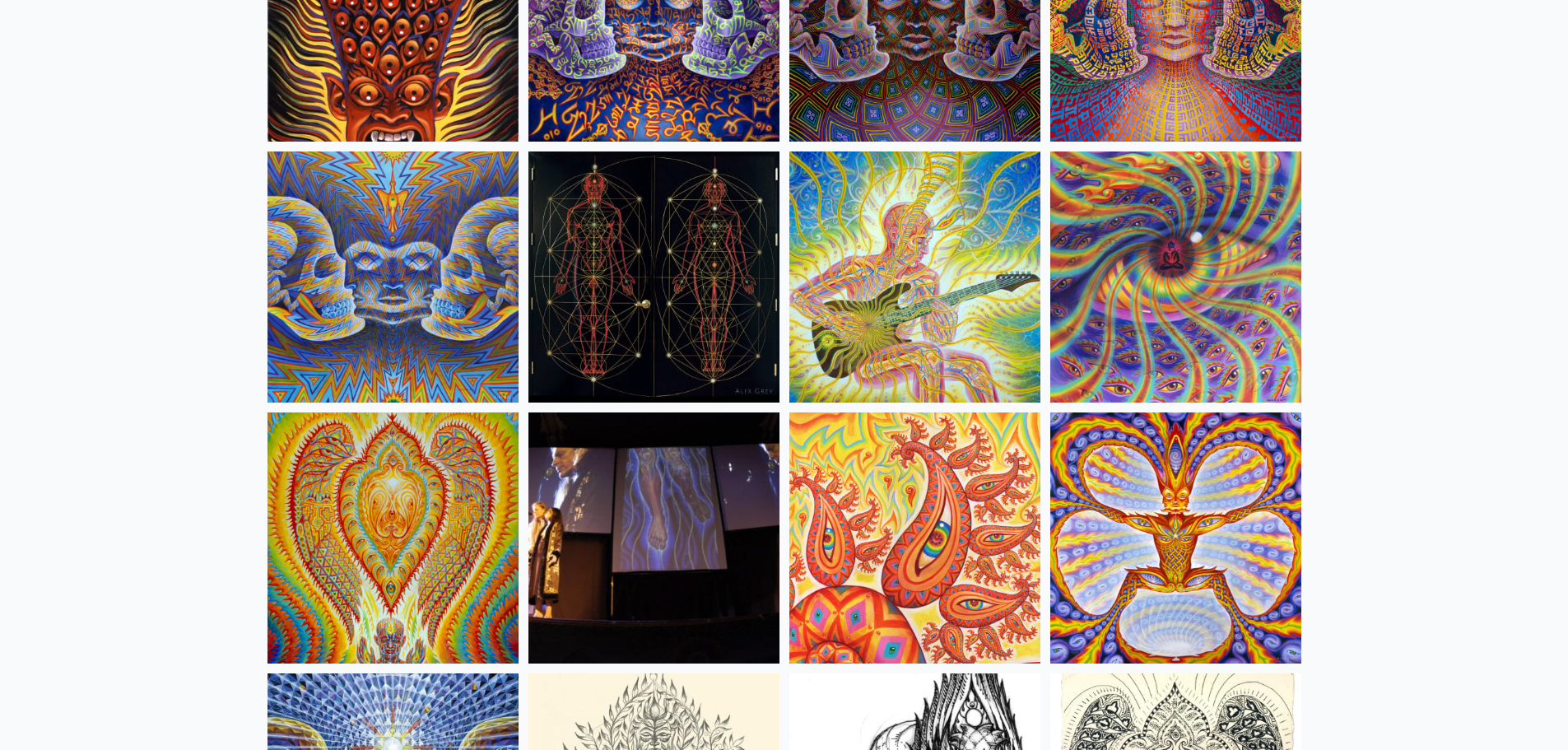
click at [947, 278] on img at bounding box center [915, 277] width 251 height 251
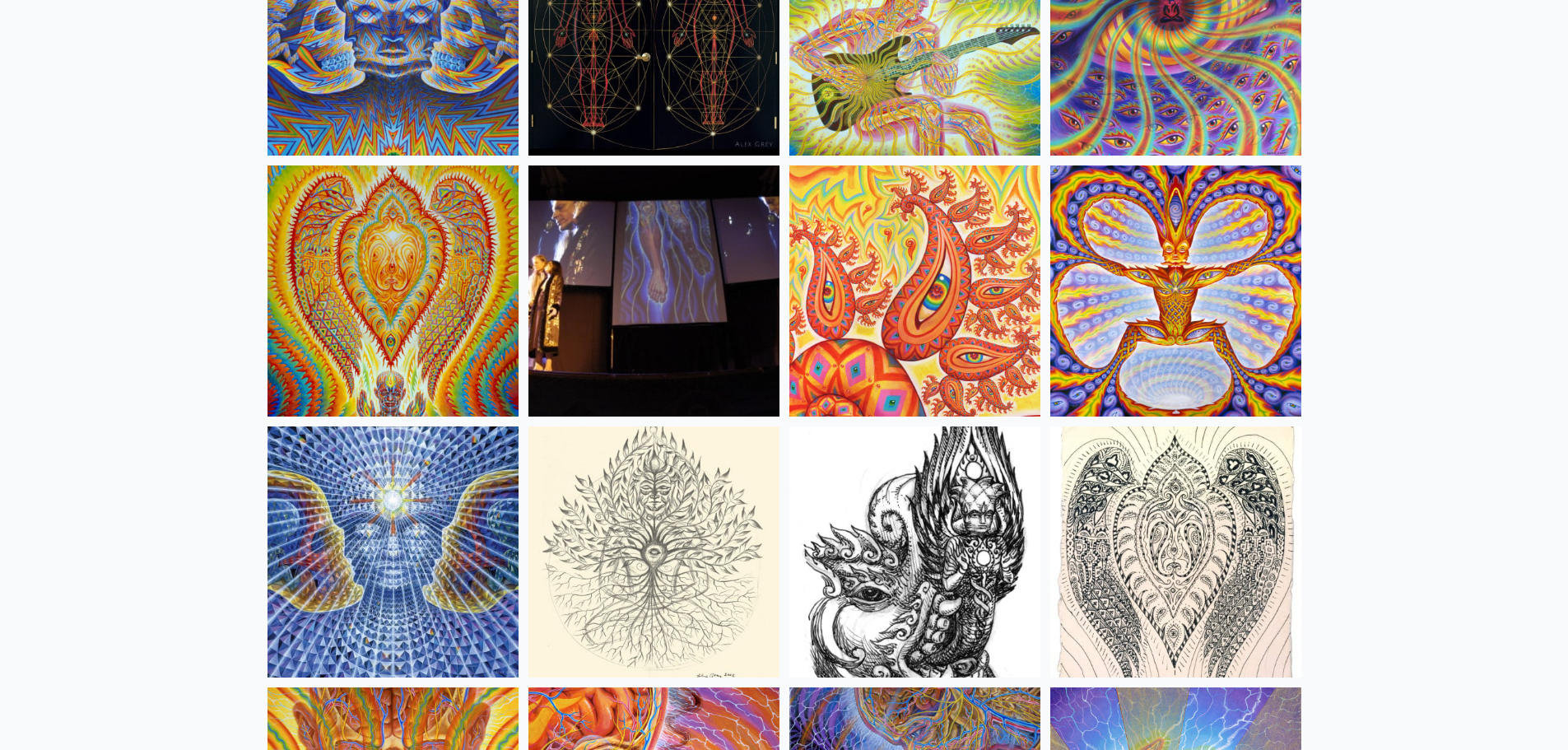
scroll to position [9216, 0]
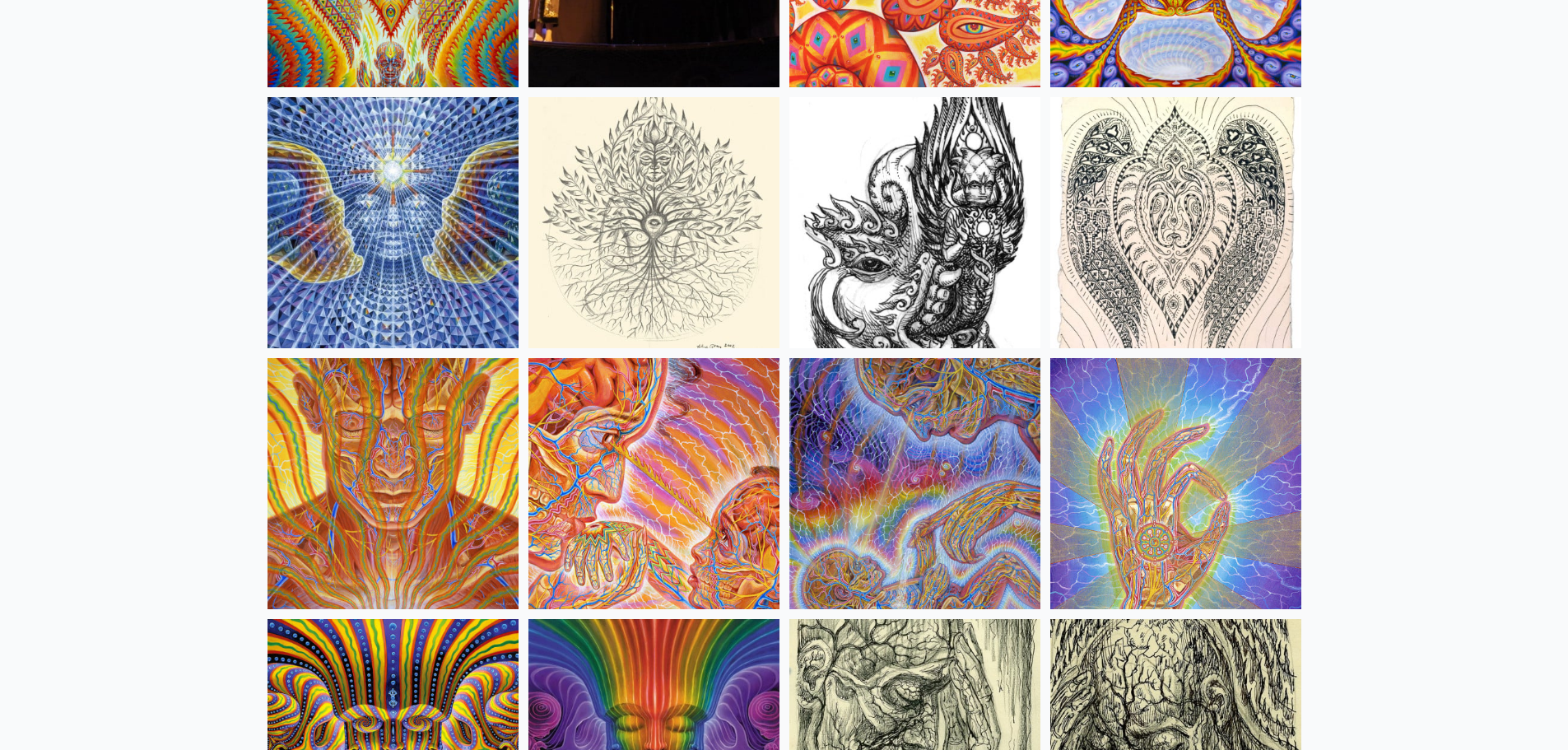
click at [387, 174] on img at bounding box center [393, 223] width 251 height 251
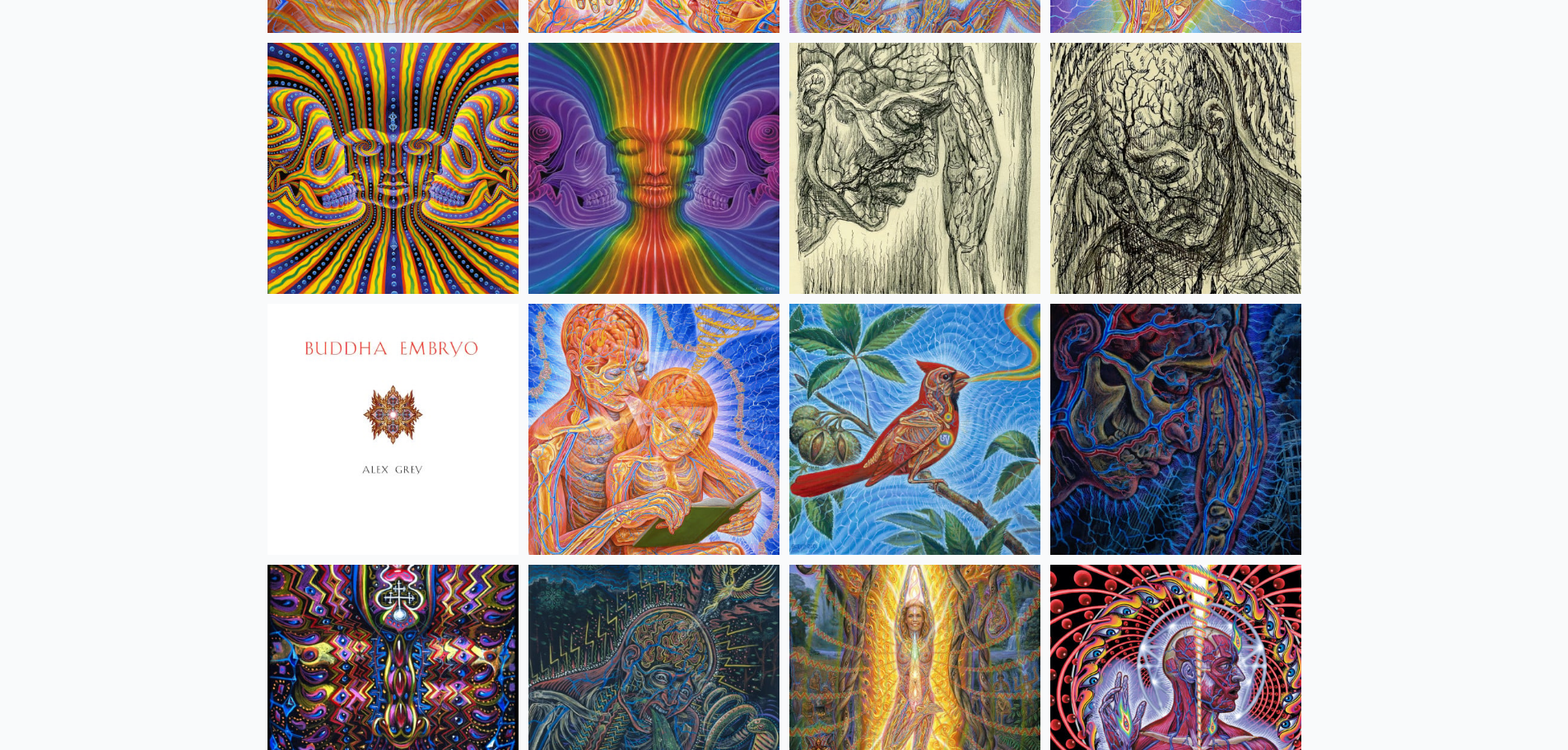
scroll to position [10039, 0]
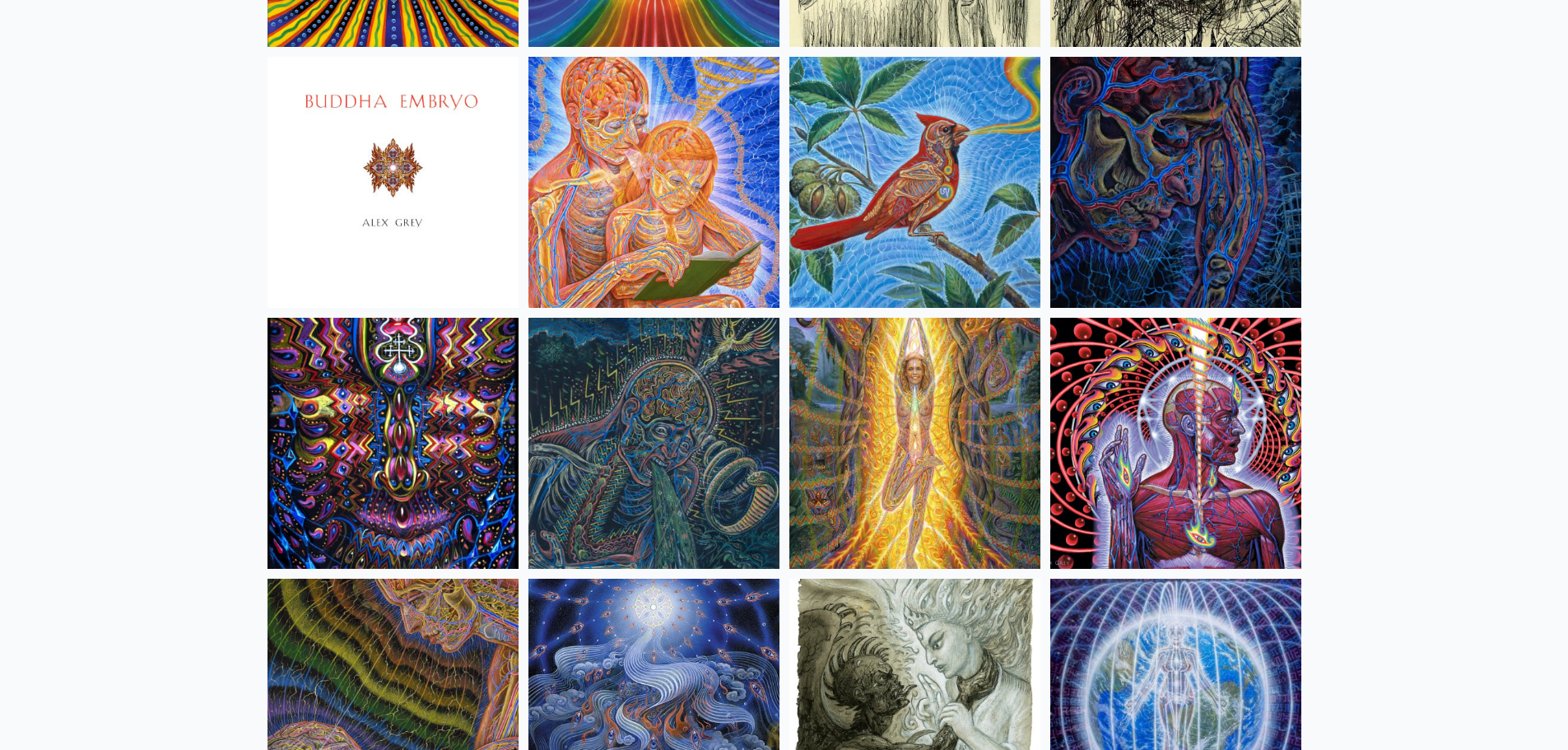
click at [390, 405] on img at bounding box center [393, 443] width 251 height 251
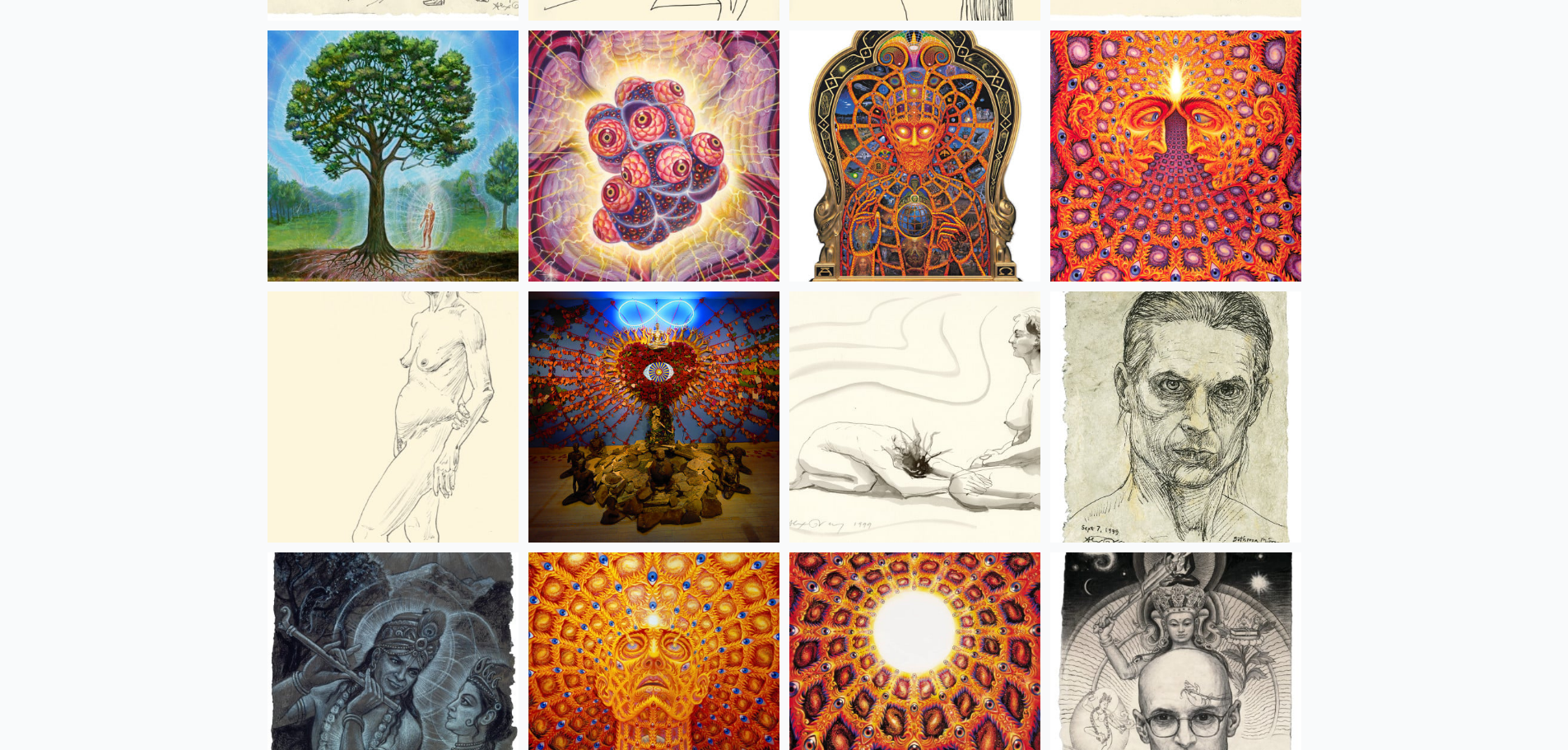
scroll to position [11191, 0]
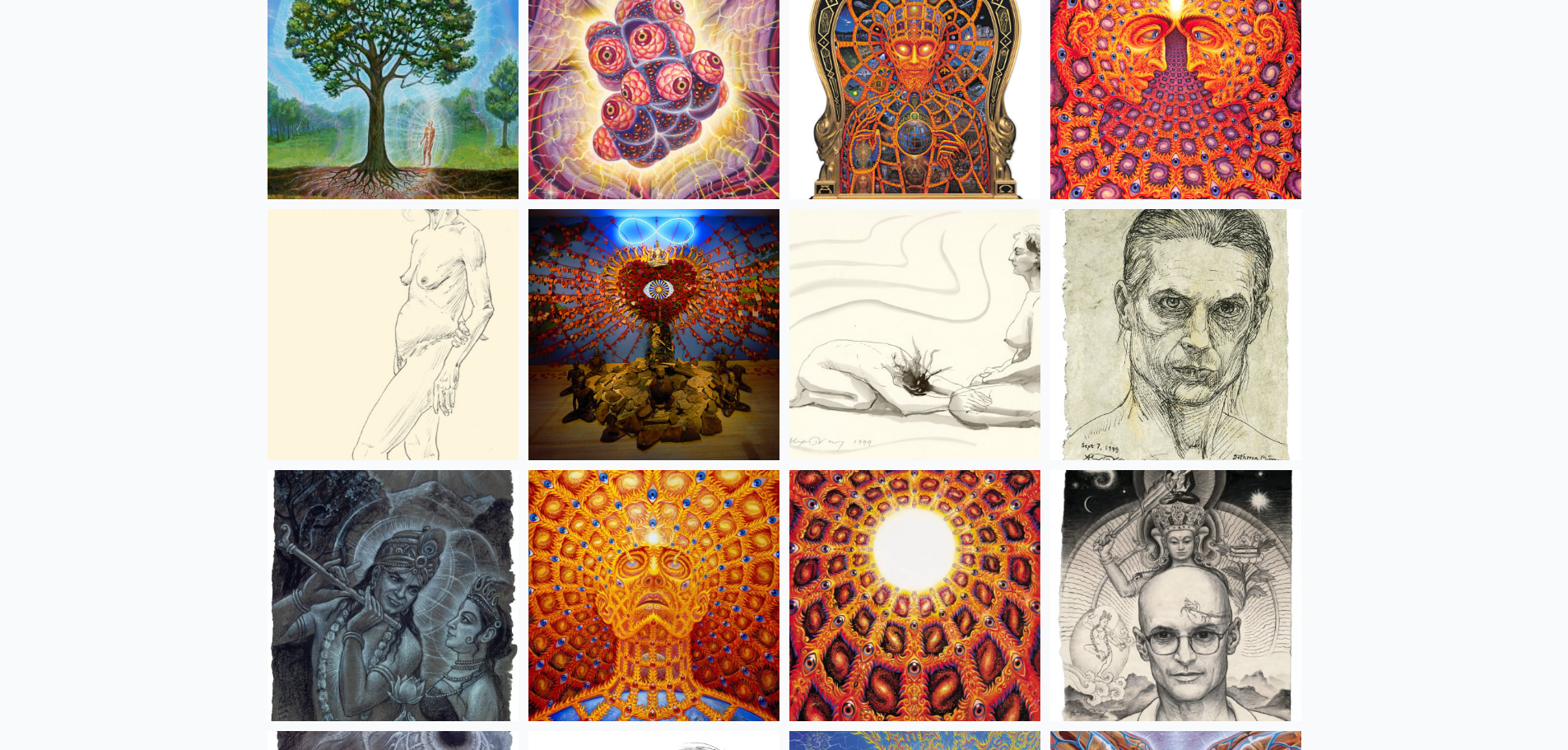
click at [703, 556] on img at bounding box center [654, 595] width 251 height 251
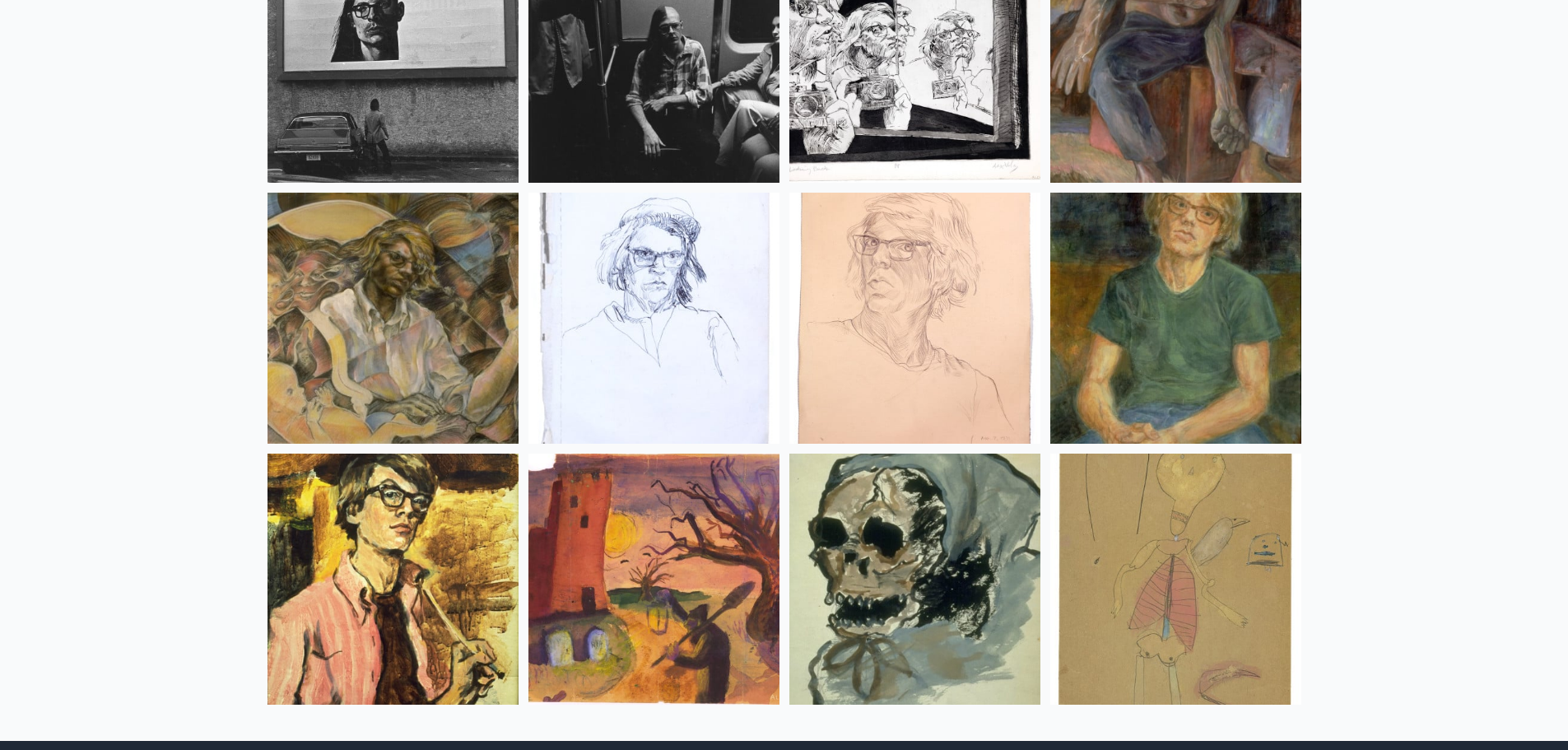
scroll to position [21065, 0]
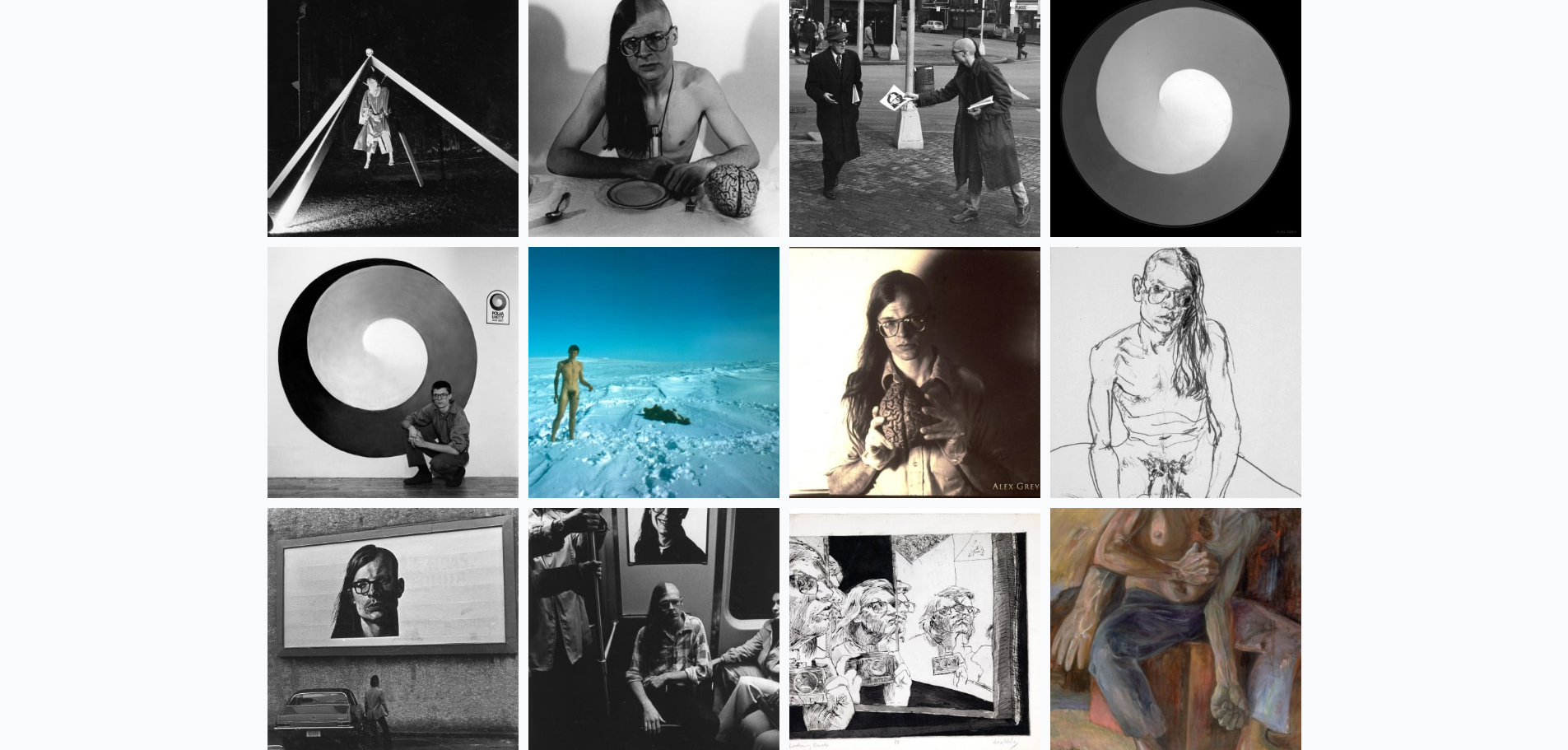
click at [650, 339] on img at bounding box center [654, 372] width 251 height 251
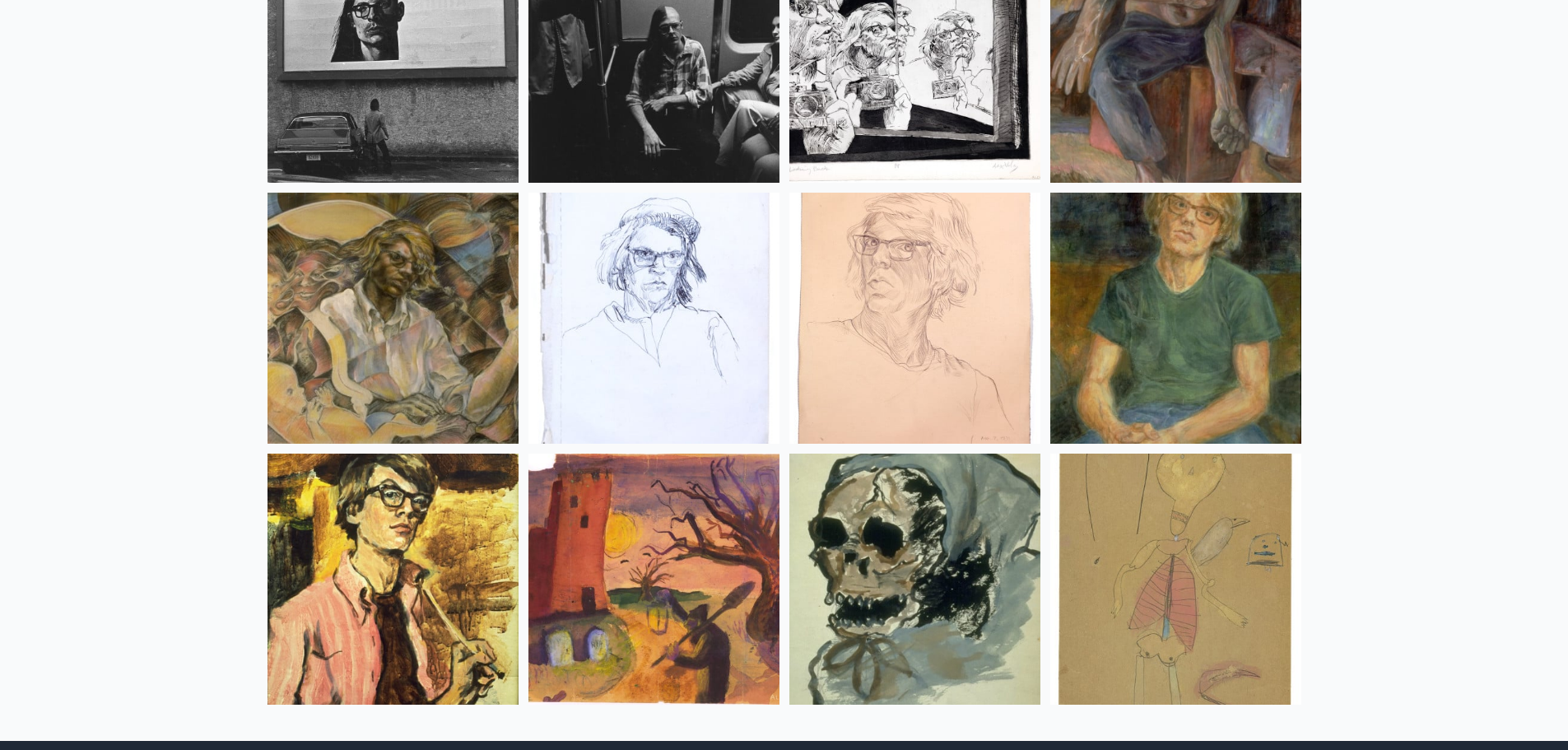
scroll to position [21147, 0]
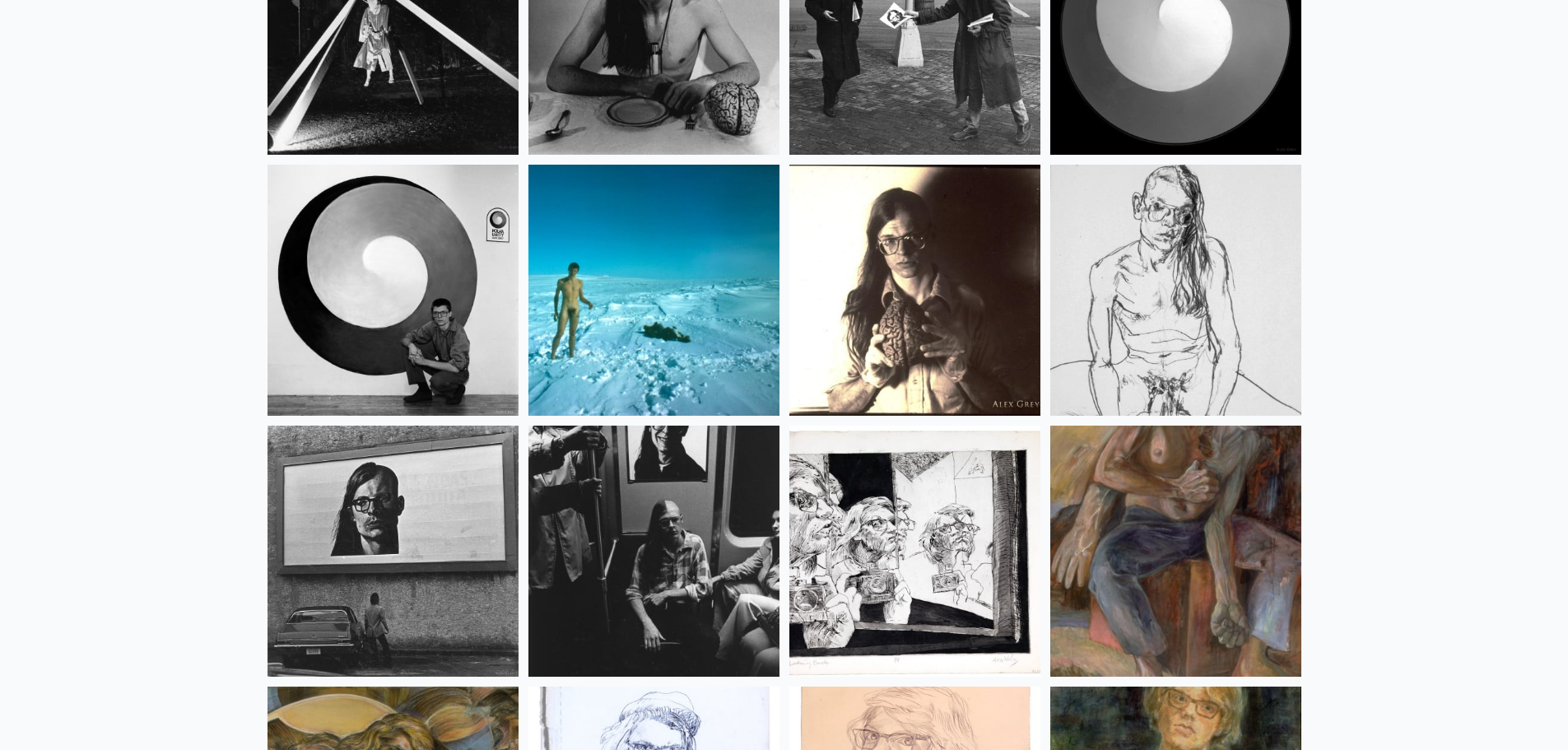
click at [413, 539] on img at bounding box center [393, 551] width 251 height 251
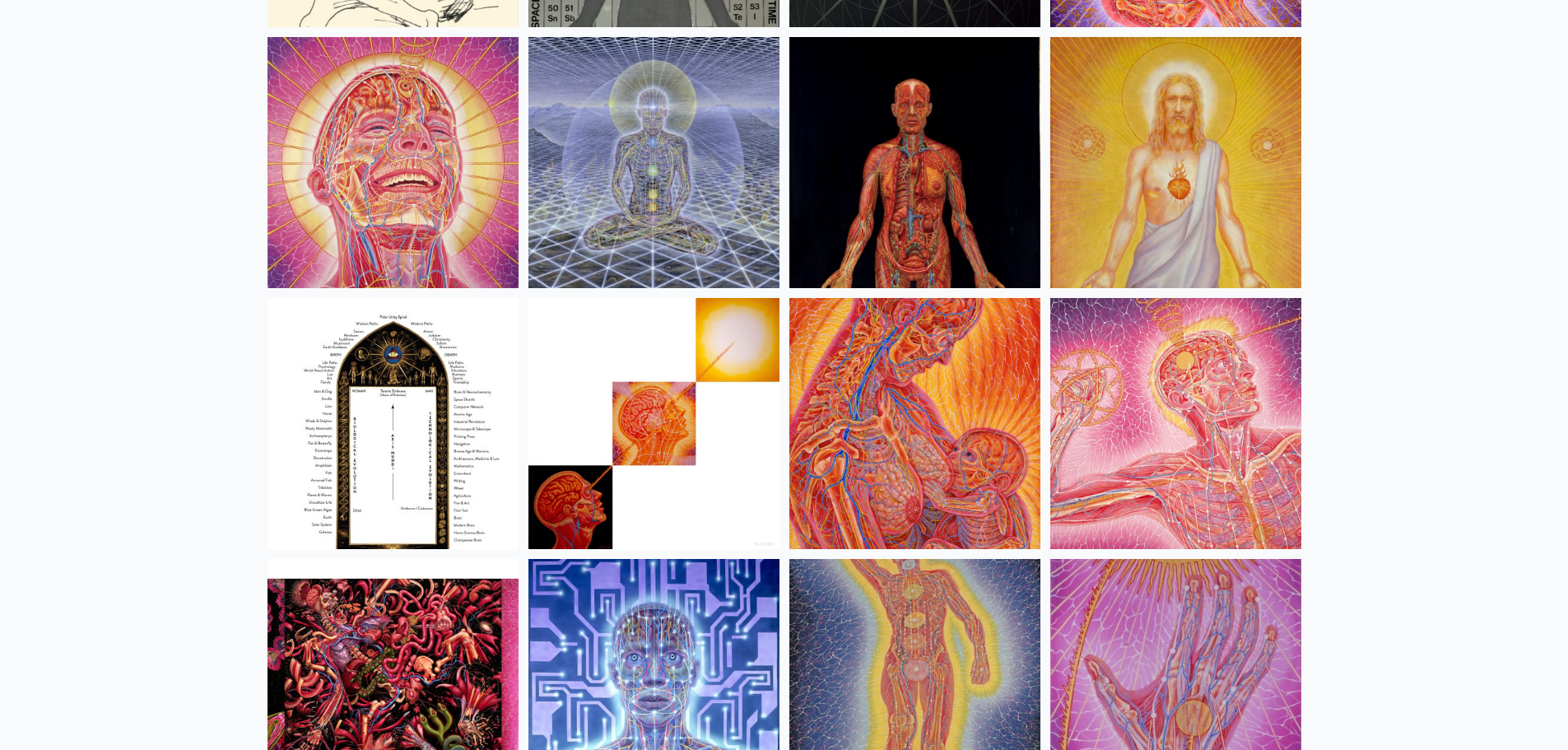
scroll to position [17527, 0]
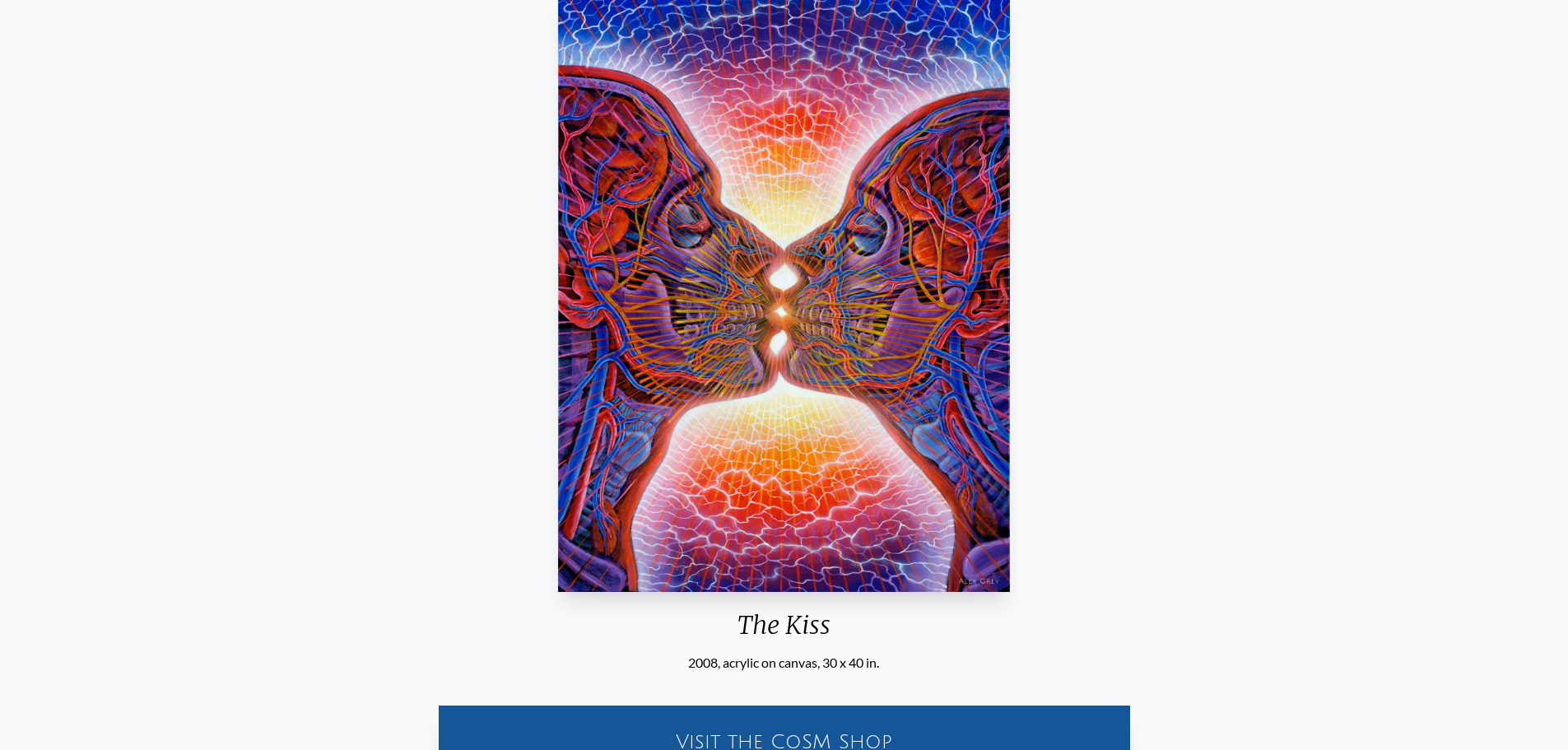
scroll to position [82, 0]
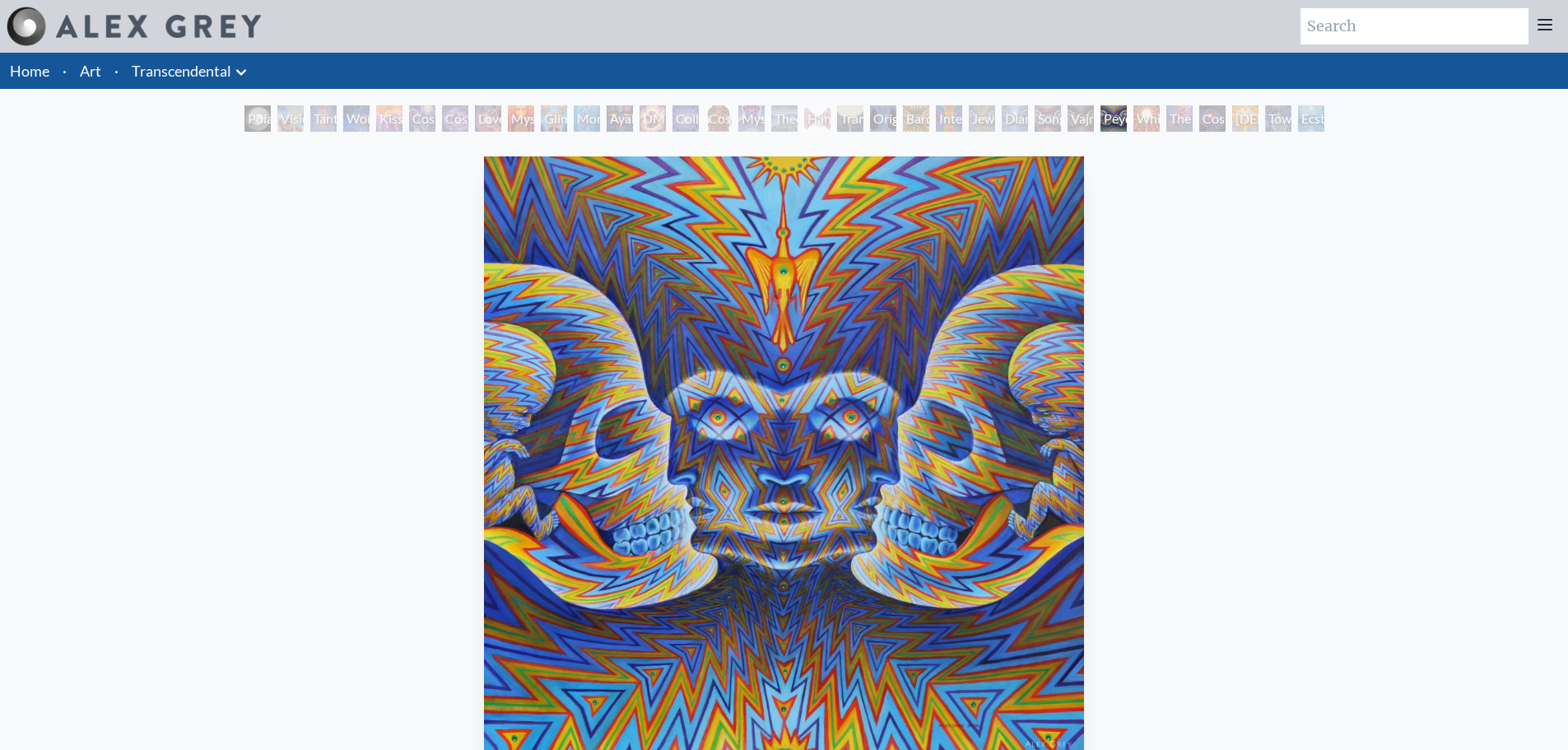
scroll to position [165, 0]
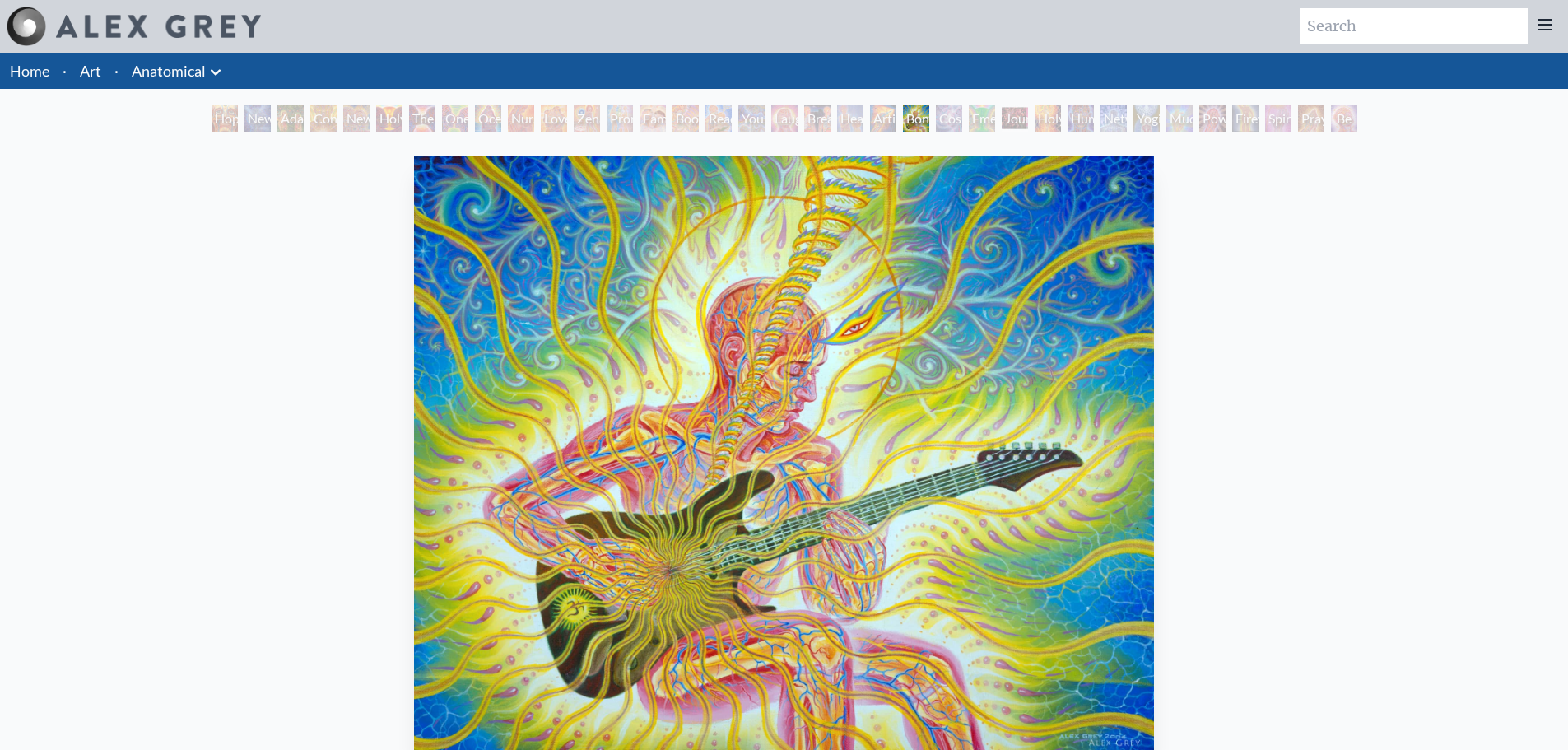
scroll to position [82, 0]
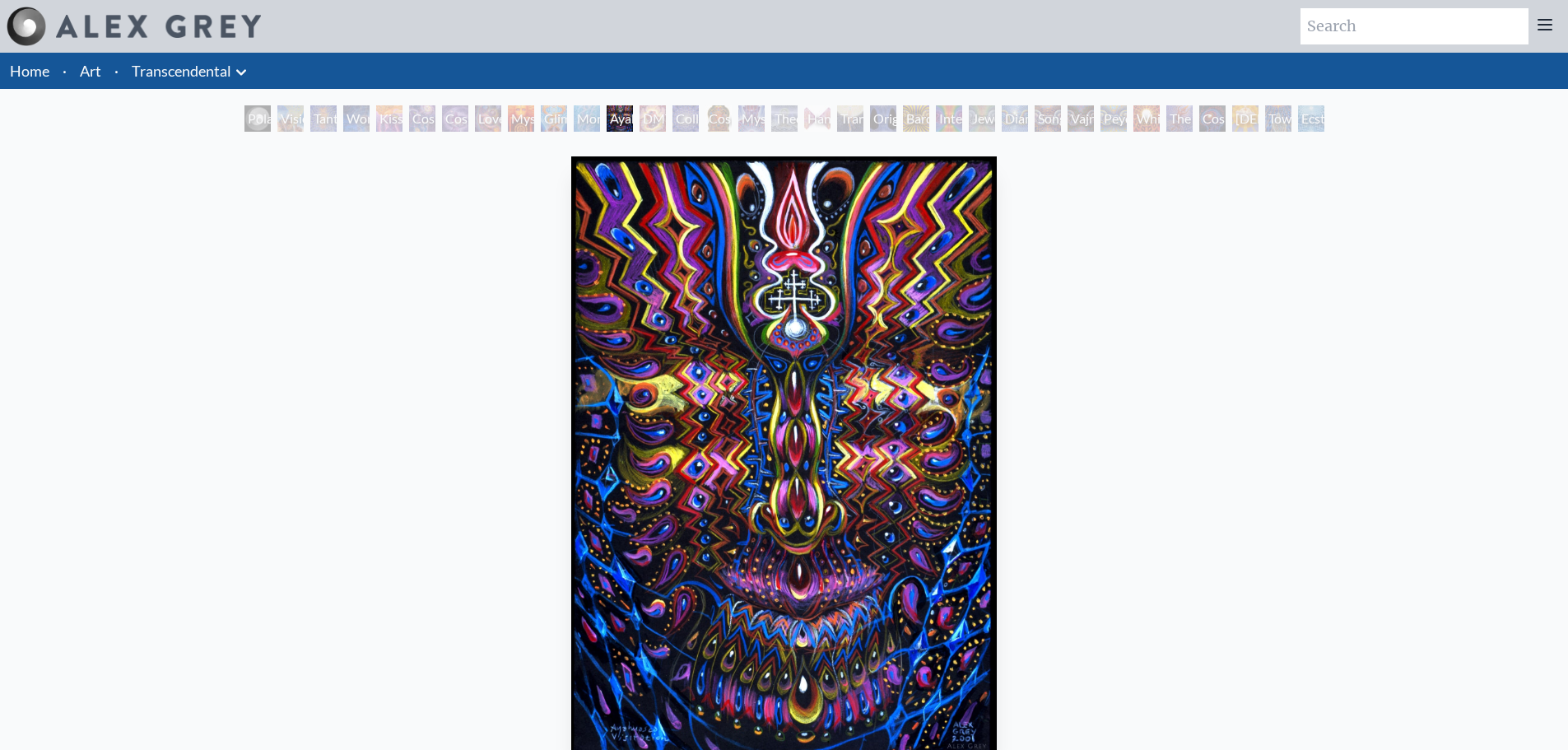
scroll to position [82, 0]
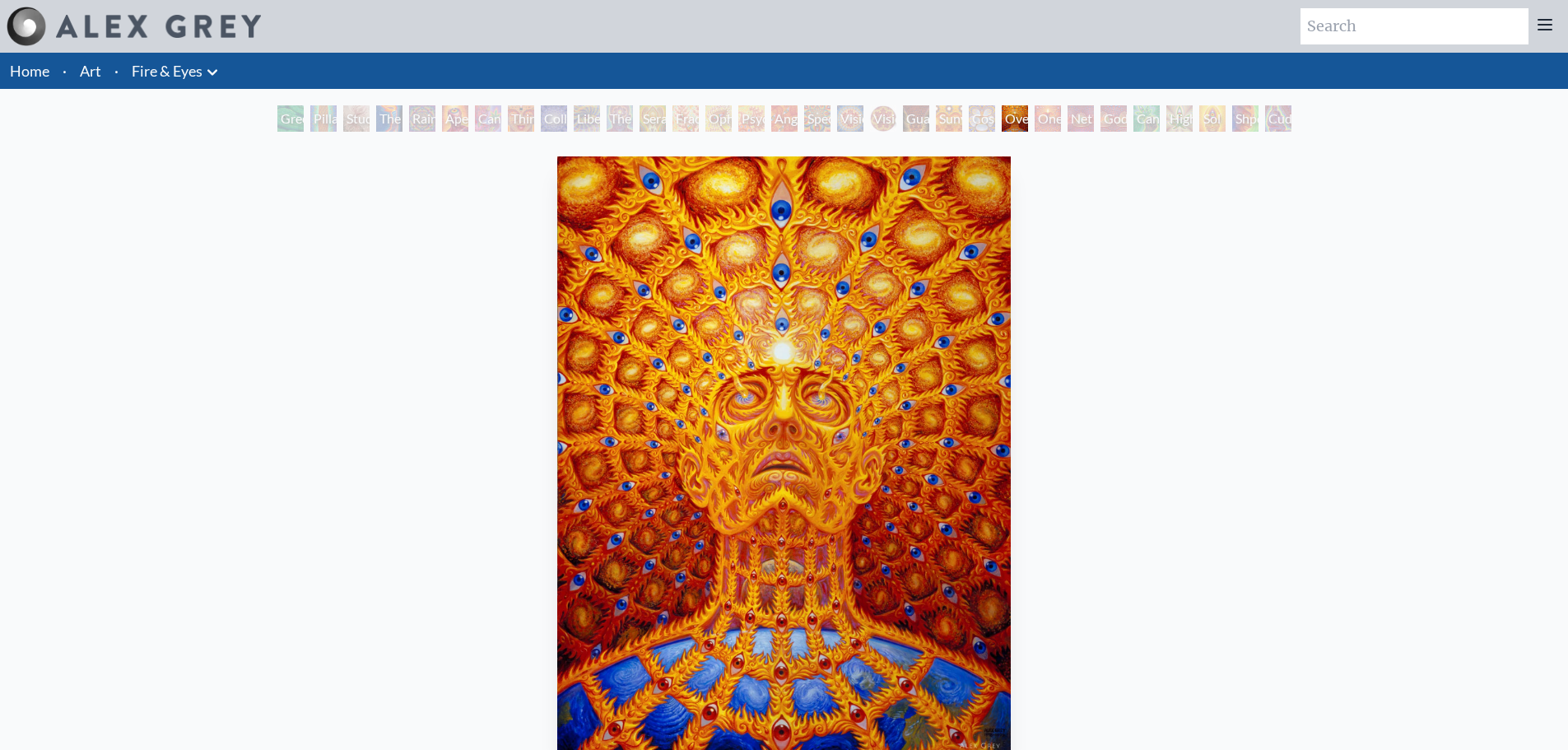
scroll to position [82, 0]
